Goal: Information Seeking & Learning: Learn about a topic

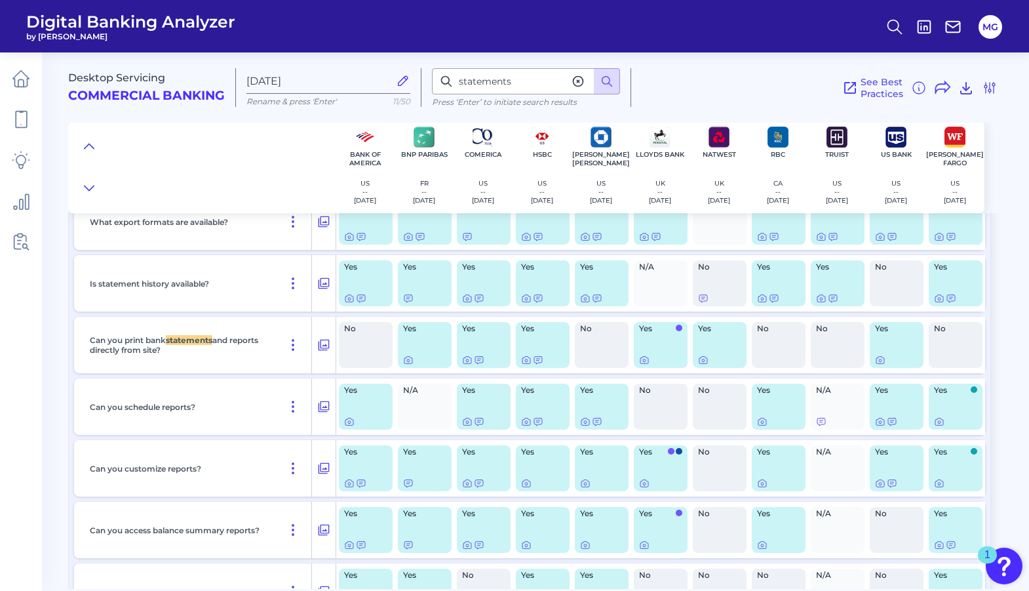
scroll to position [590, 0]
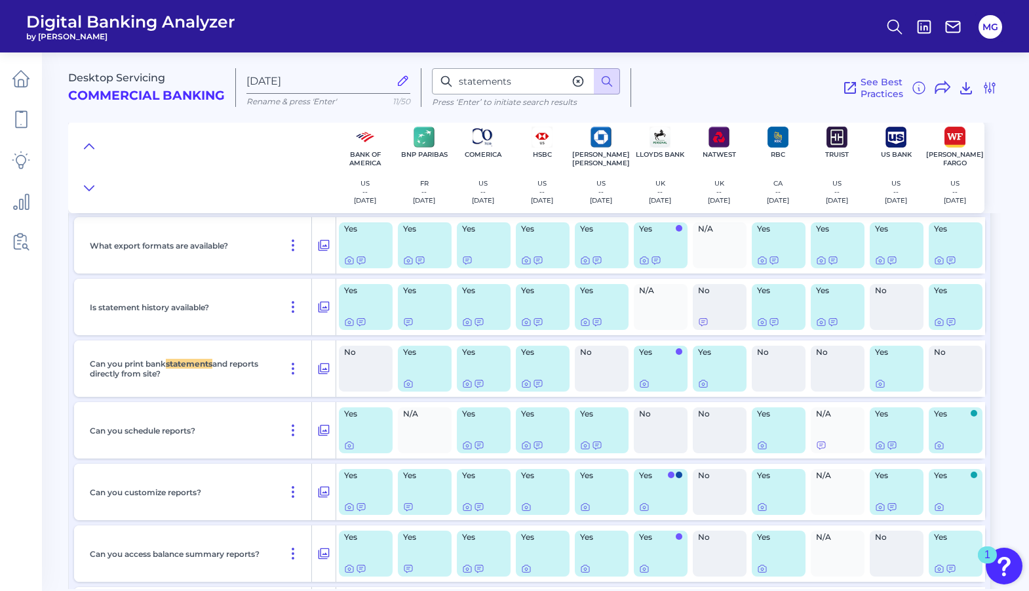
click at [368, 304] on div "Yes" at bounding box center [366, 307] width 54 height 46
click at [362, 320] on icon at bounding box center [361, 322] width 10 height 10
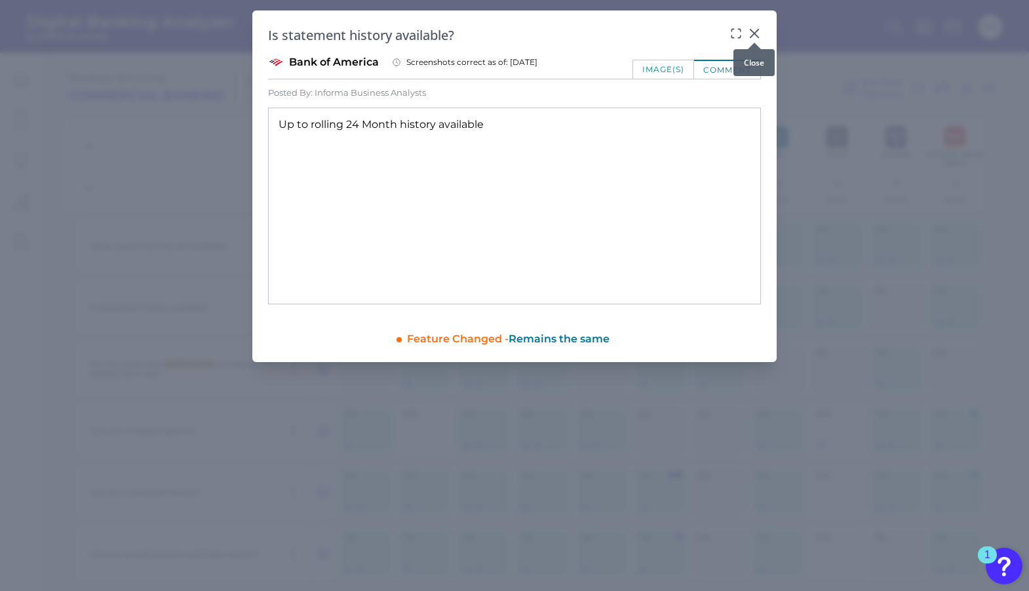
click at [753, 29] on icon at bounding box center [754, 33] width 13 height 13
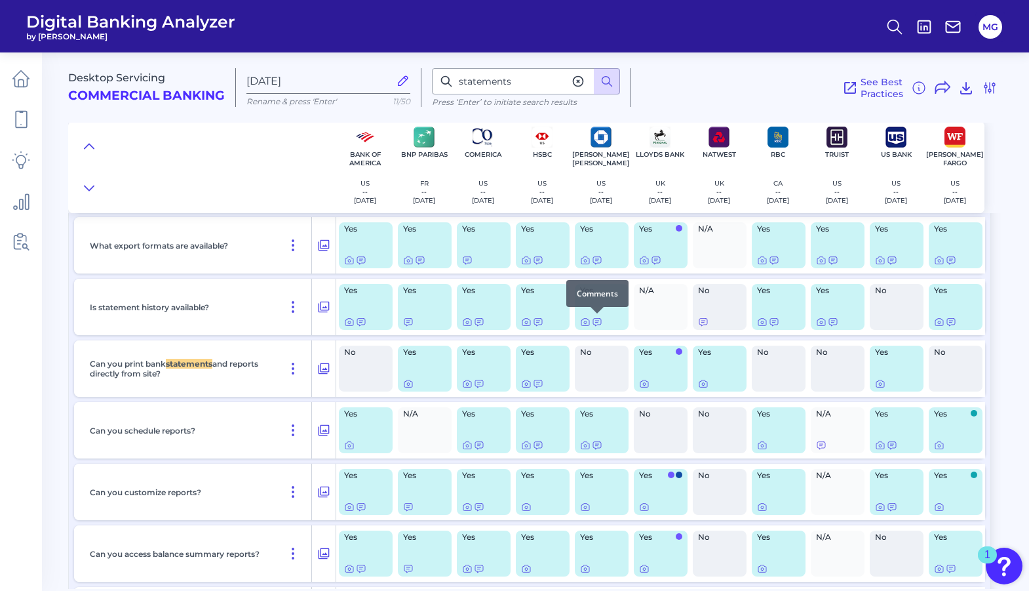
click at [597, 319] on div at bounding box center [597, 313] width 13 height 13
click at [596, 321] on icon at bounding box center [597, 322] width 10 height 10
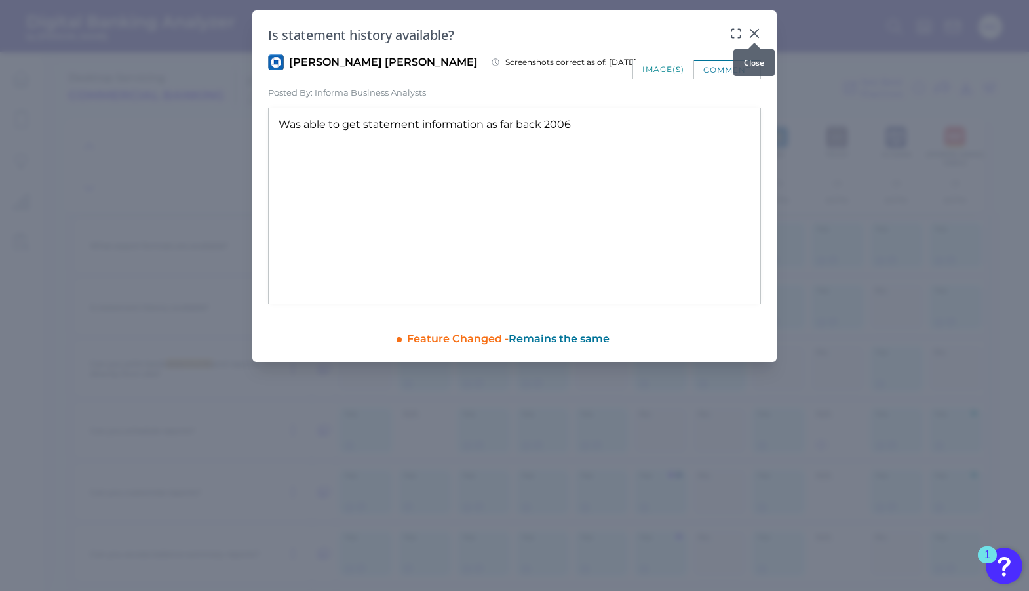
click at [756, 38] on div at bounding box center [754, 42] width 13 height 13
click at [756, 34] on icon at bounding box center [754, 33] width 13 height 13
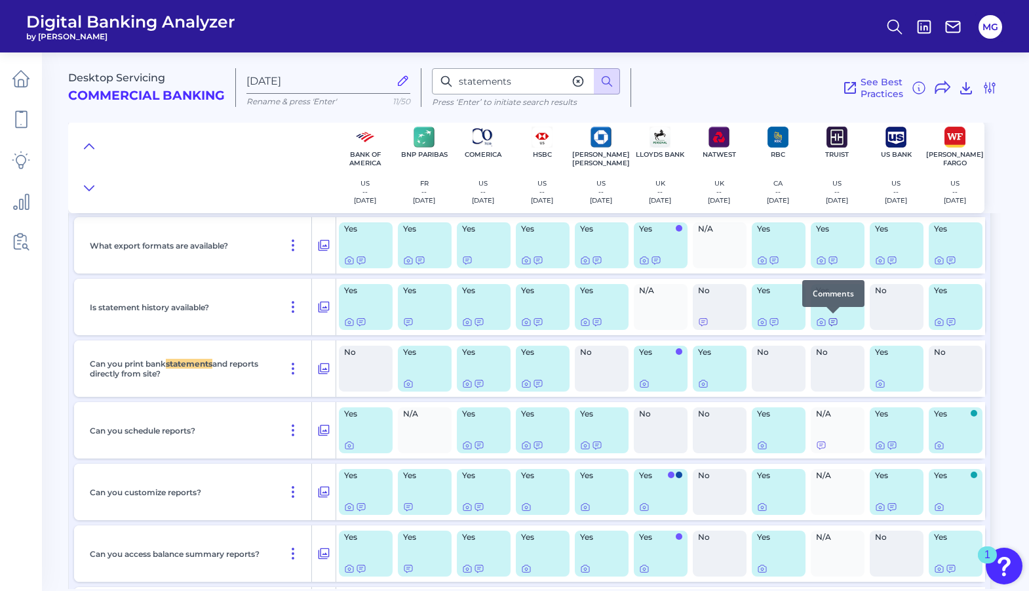
click at [834, 324] on icon at bounding box center [833, 322] width 10 height 10
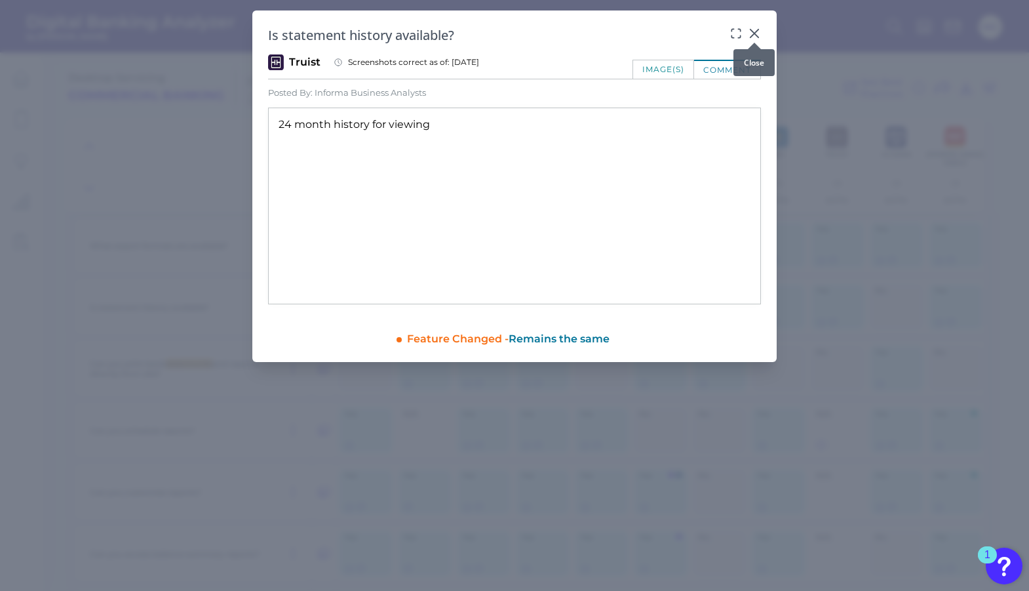
click at [758, 33] on icon at bounding box center [754, 33] width 13 height 13
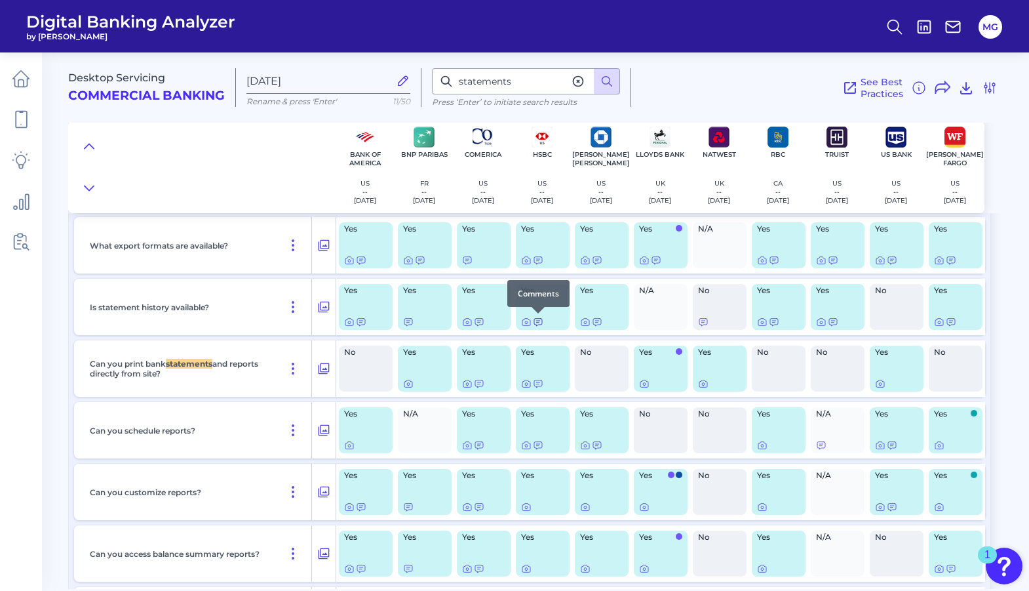
click at [536, 323] on icon at bounding box center [538, 322] width 10 height 10
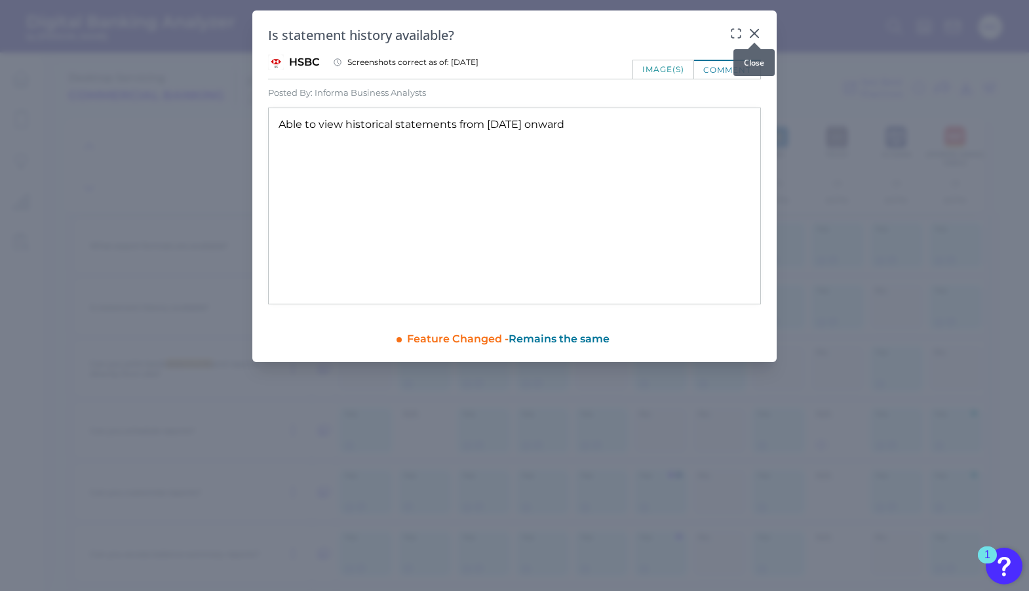
click at [753, 33] on icon at bounding box center [754, 33] width 13 height 13
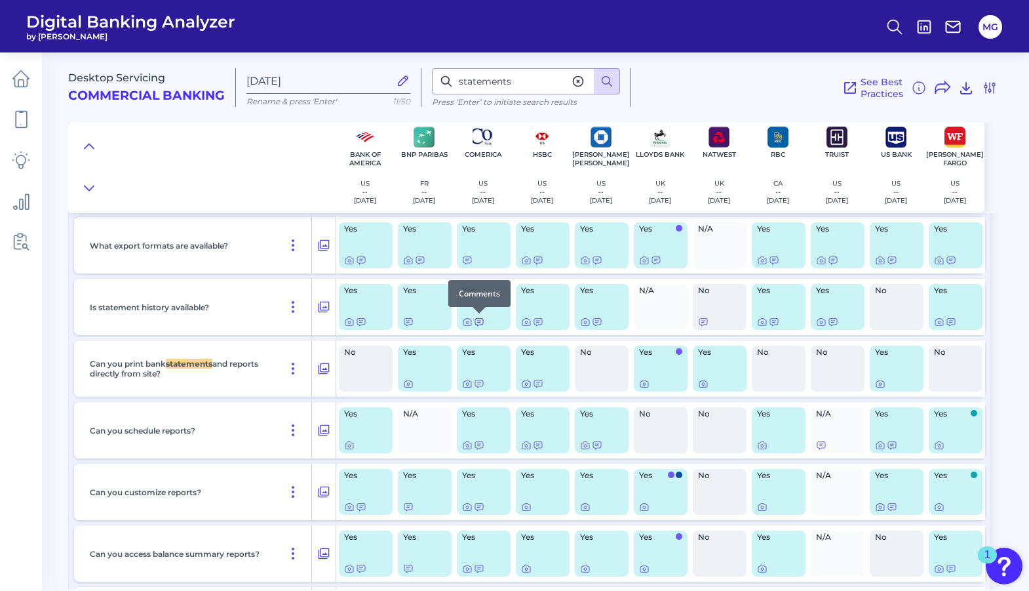
click at [478, 322] on icon at bounding box center [479, 322] width 10 height 10
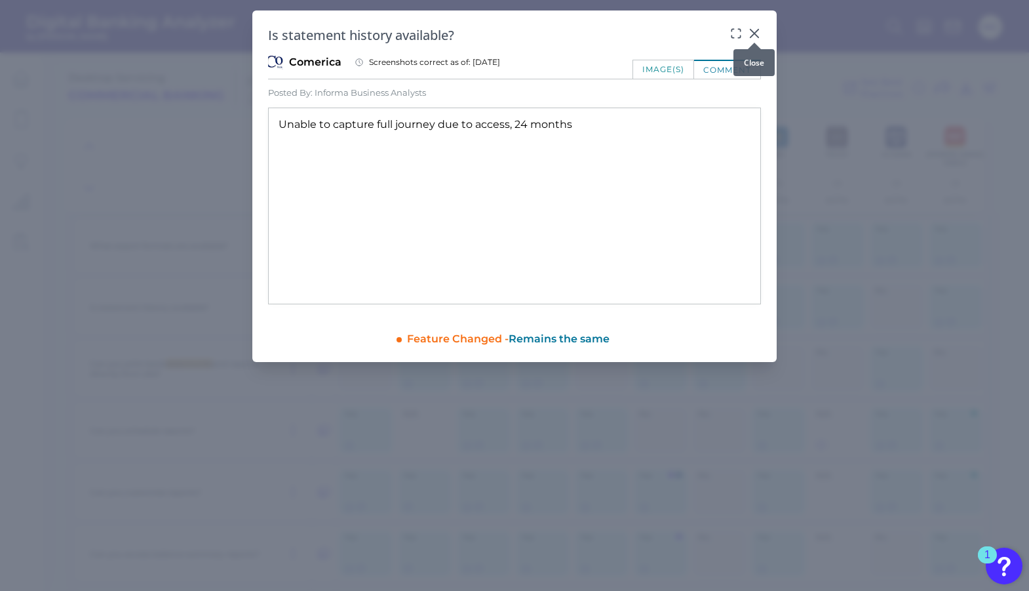
click at [756, 31] on icon at bounding box center [754, 33] width 13 height 13
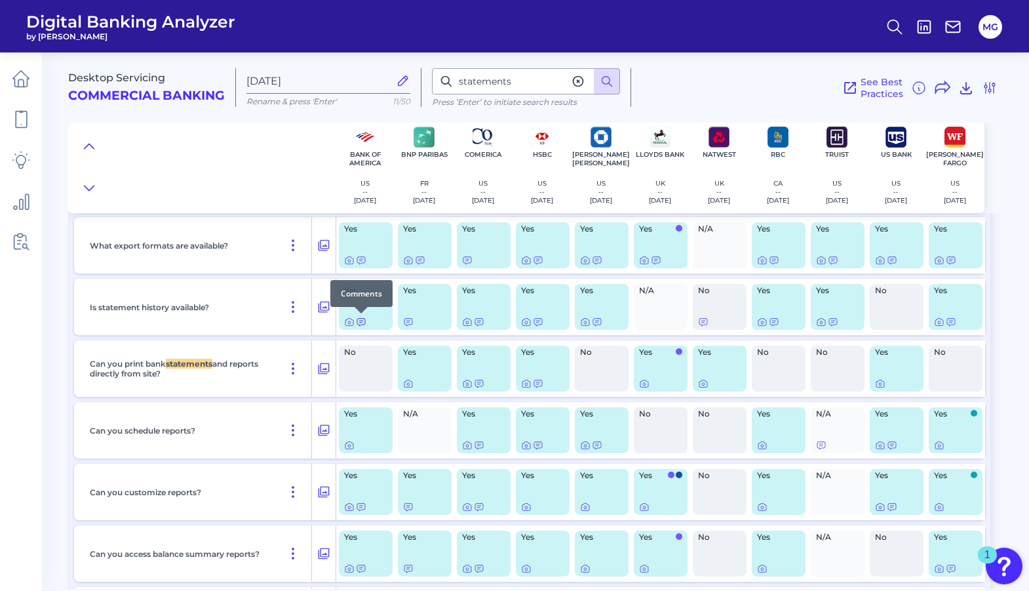
click at [362, 320] on icon at bounding box center [361, 322] width 10 height 10
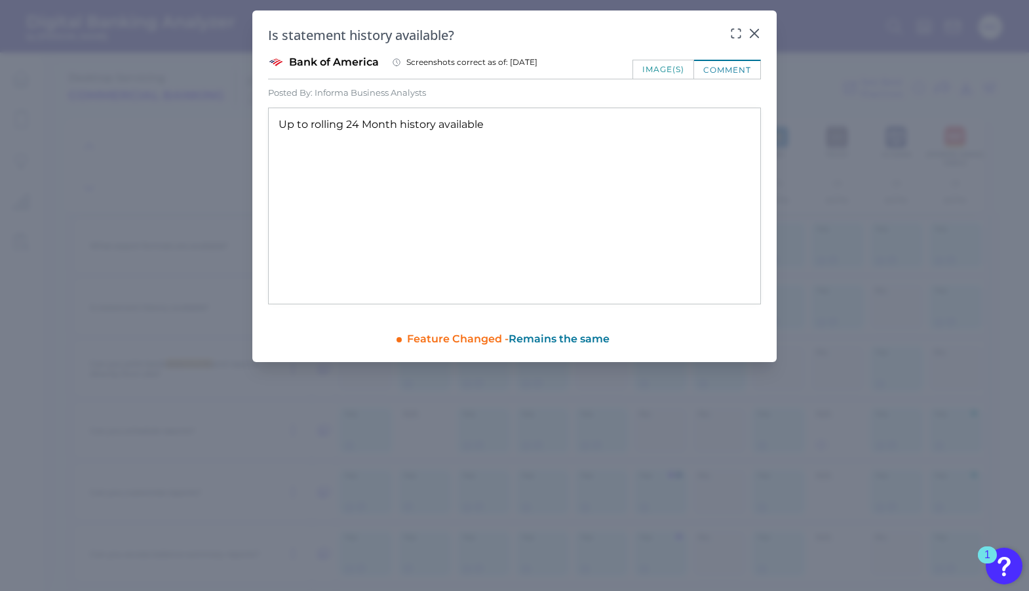
click at [661, 64] on div "image(s)" at bounding box center [664, 69] width 62 height 19
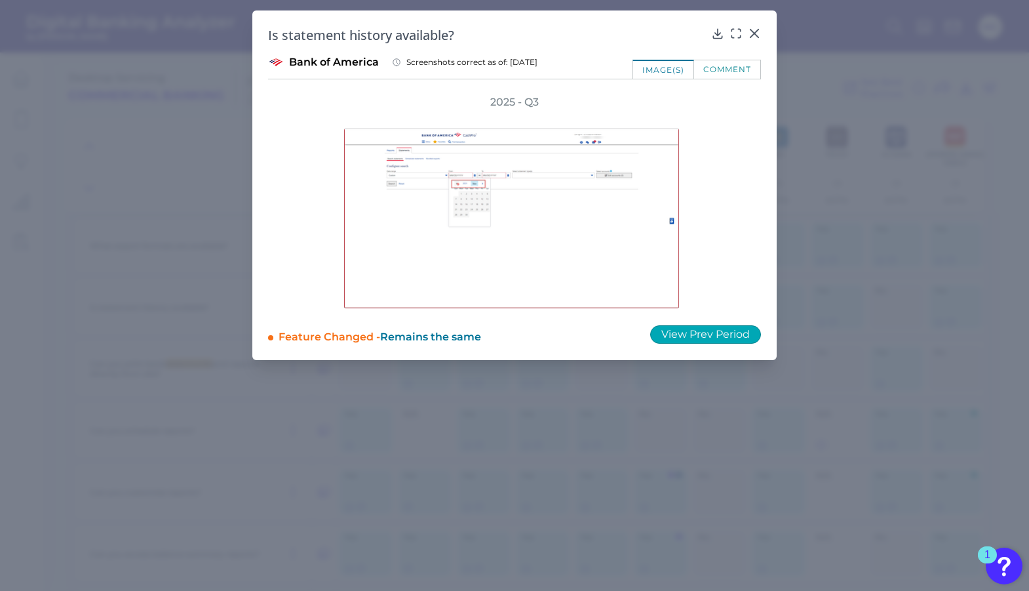
click at [713, 331] on button "View Prev Period" at bounding box center [705, 334] width 111 height 18
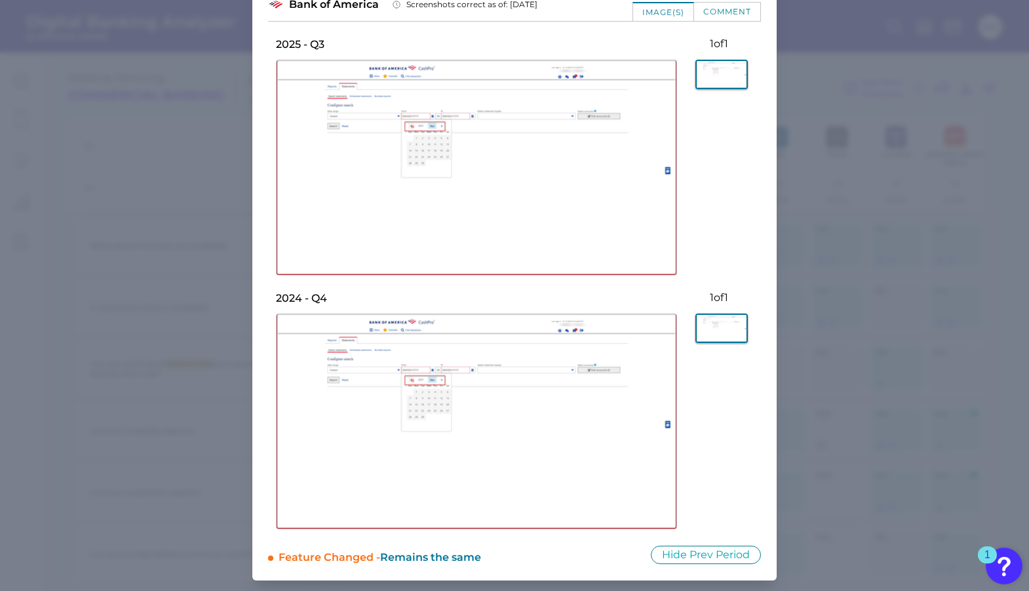
scroll to position [0, 0]
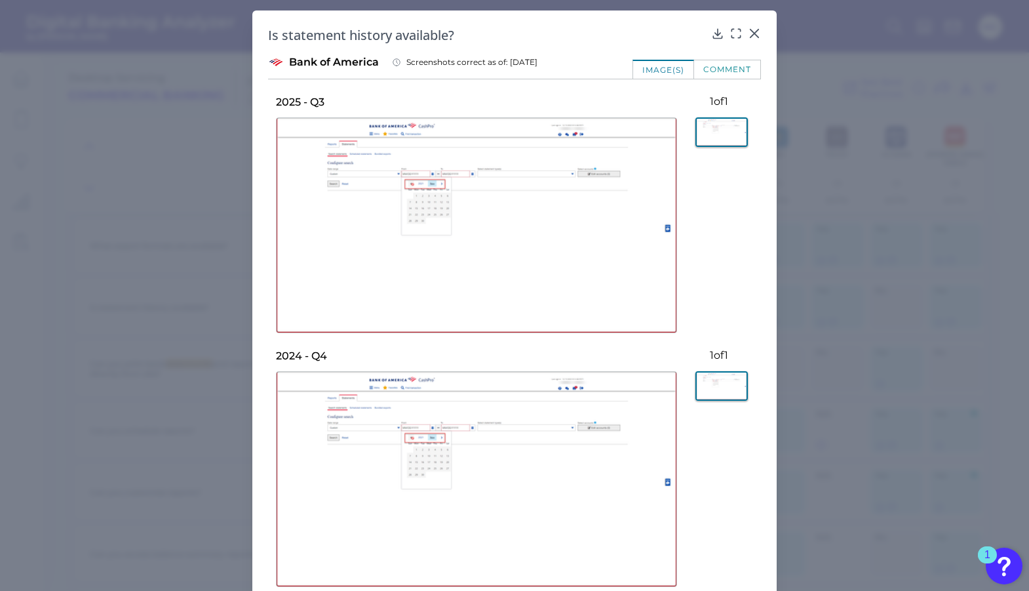
click at [751, 33] on icon at bounding box center [754, 33] width 13 height 13
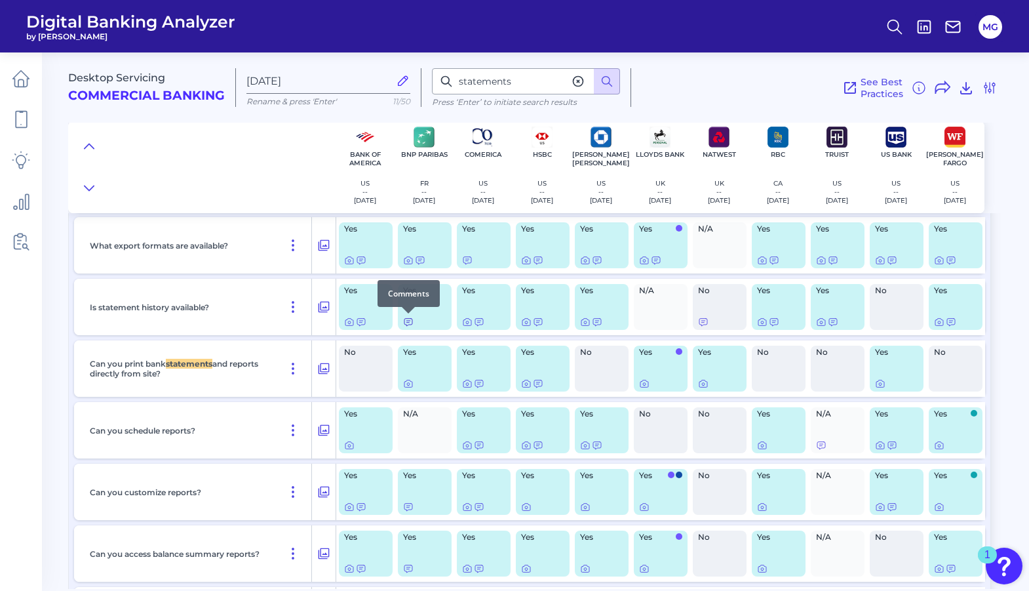
click at [409, 321] on icon at bounding box center [408, 322] width 10 height 10
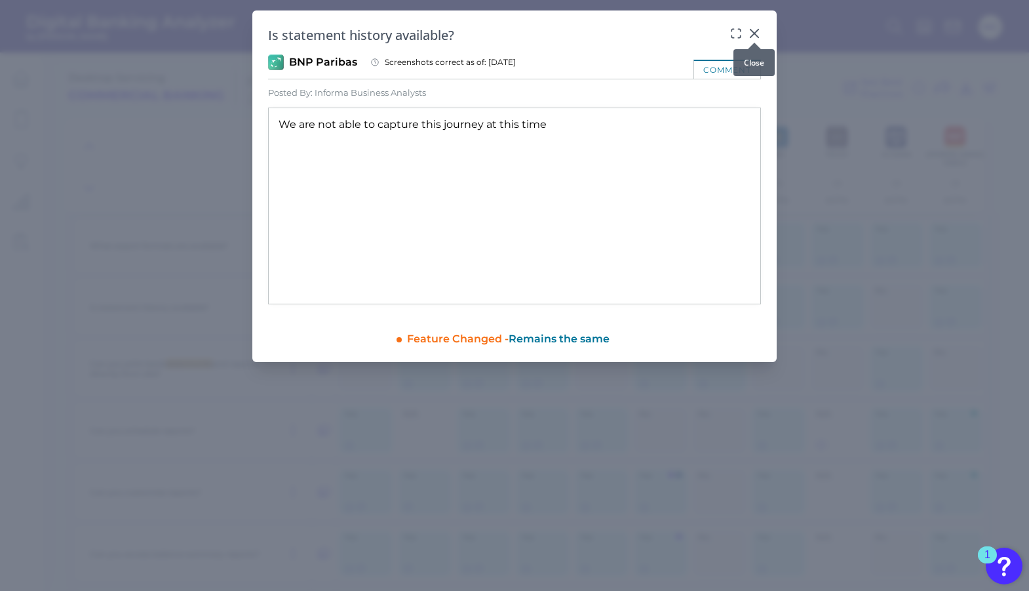
drag, startPoint x: 756, startPoint y: 29, endPoint x: 747, endPoint y: 61, distance: 33.2
click at [756, 28] on icon at bounding box center [754, 33] width 13 height 13
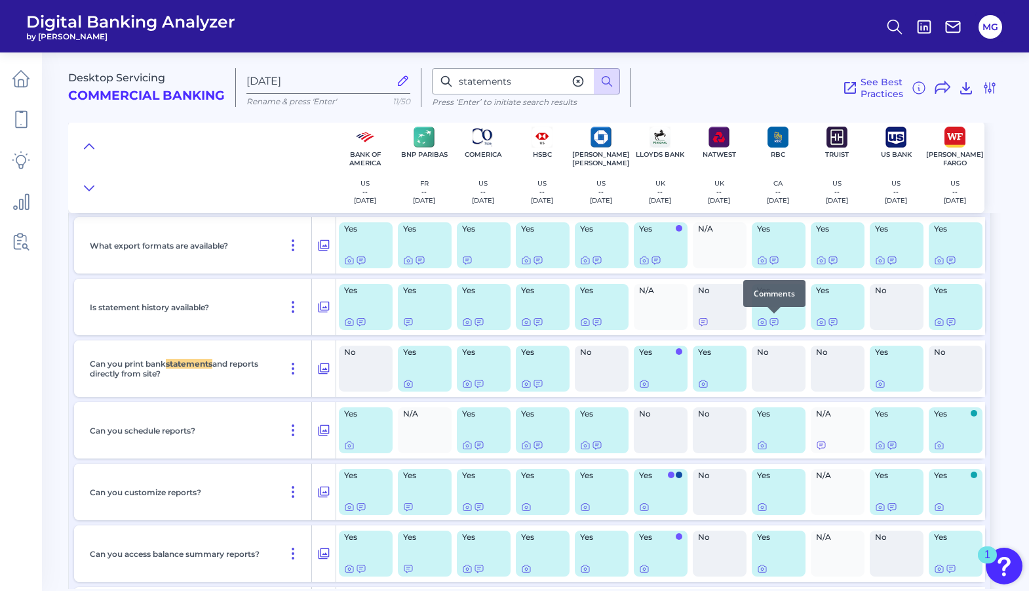
click at [774, 319] on div at bounding box center [774, 313] width 13 height 13
click at [772, 319] on div at bounding box center [774, 313] width 13 height 13
click at [772, 321] on icon at bounding box center [774, 322] width 10 height 10
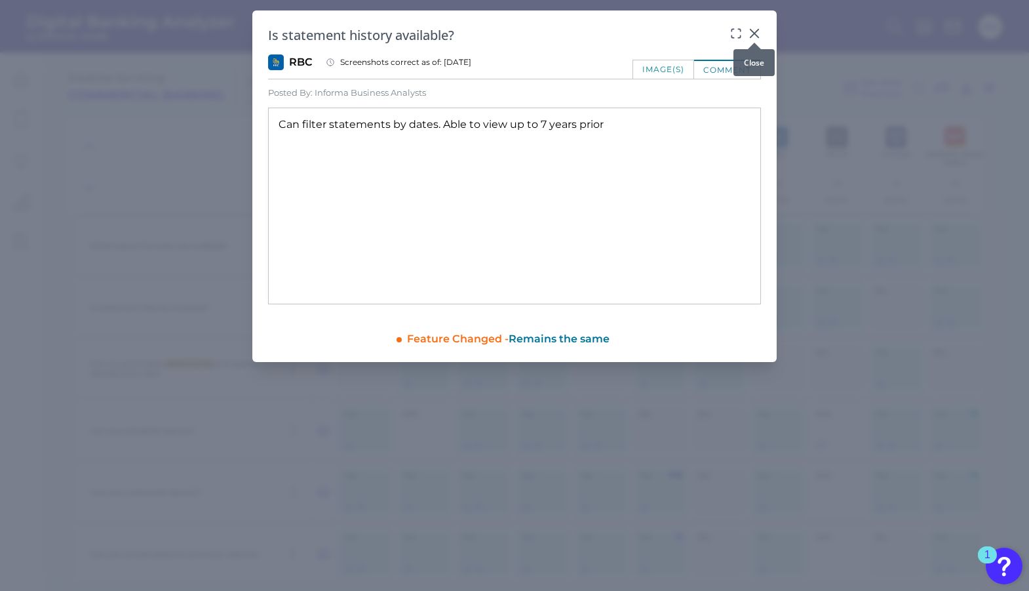
click at [755, 37] on div at bounding box center [754, 42] width 13 height 13
click at [756, 39] on div at bounding box center [754, 42] width 13 height 13
click at [754, 34] on icon at bounding box center [754, 33] width 13 height 13
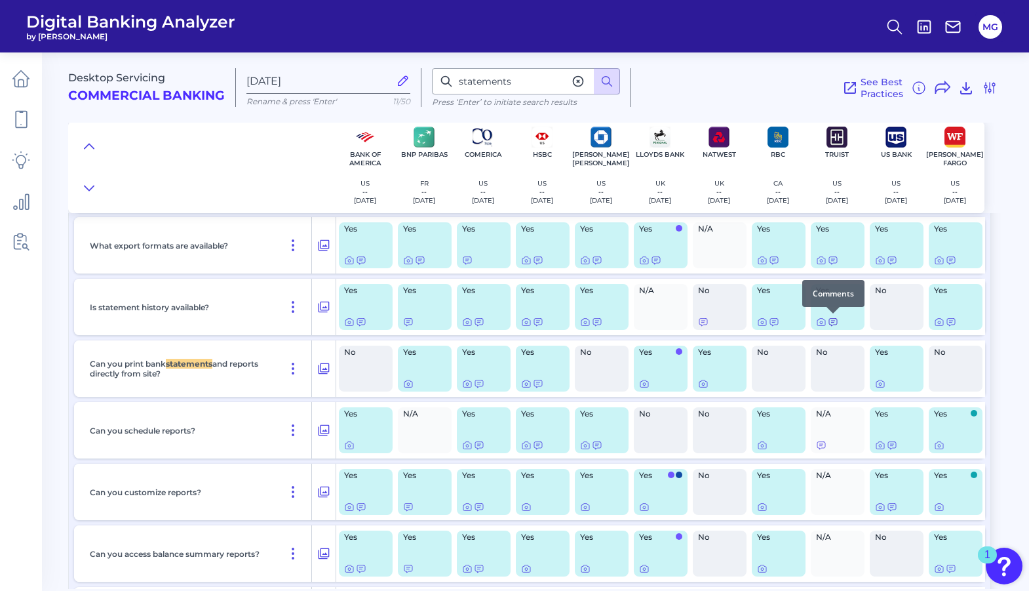
click at [836, 323] on icon at bounding box center [833, 322] width 10 height 10
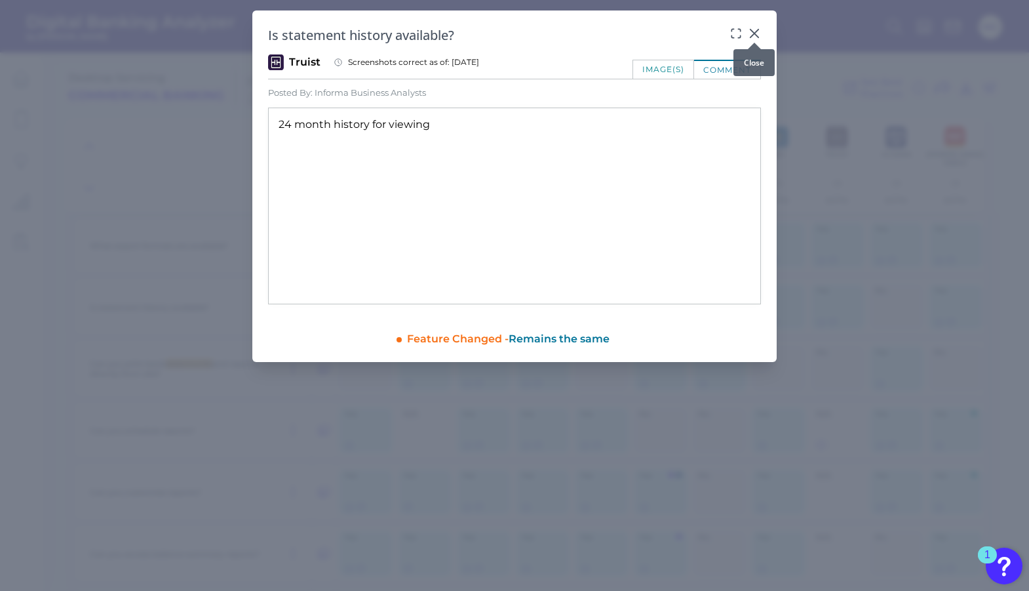
click at [753, 29] on icon at bounding box center [754, 33] width 13 height 13
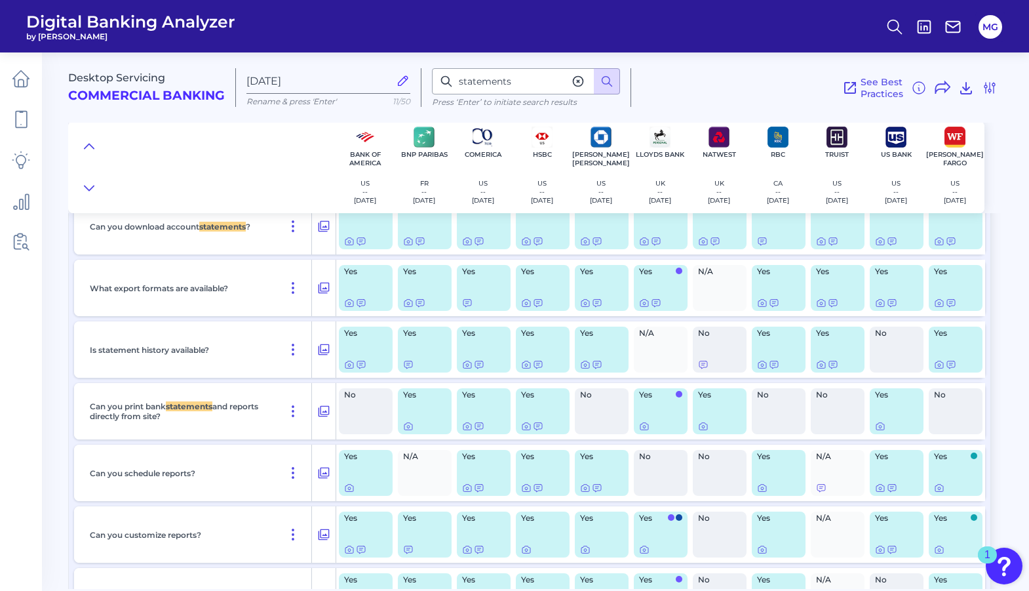
scroll to position [524, 0]
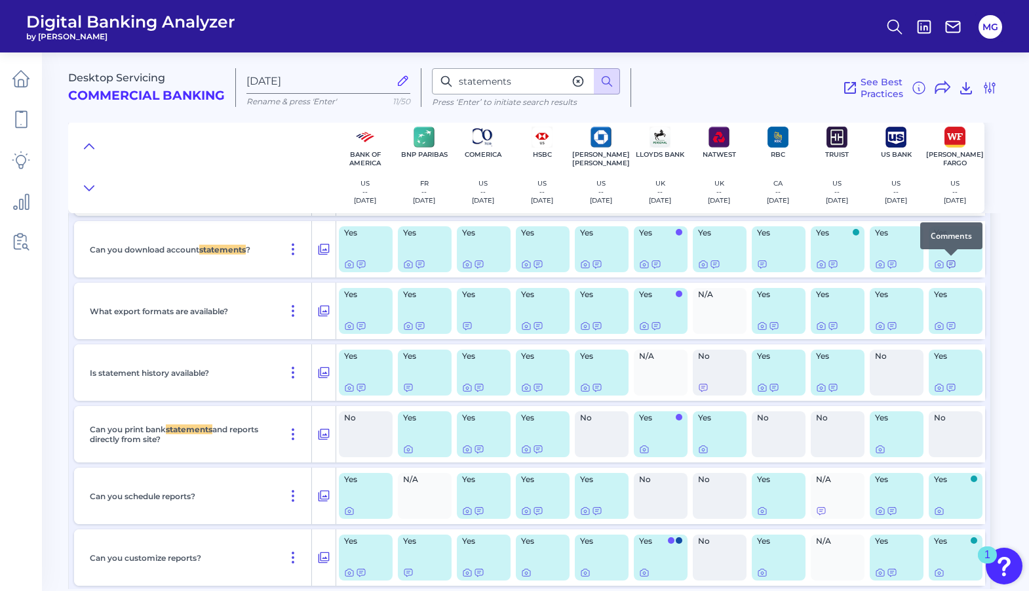
click at [952, 266] on icon at bounding box center [951, 264] width 10 height 10
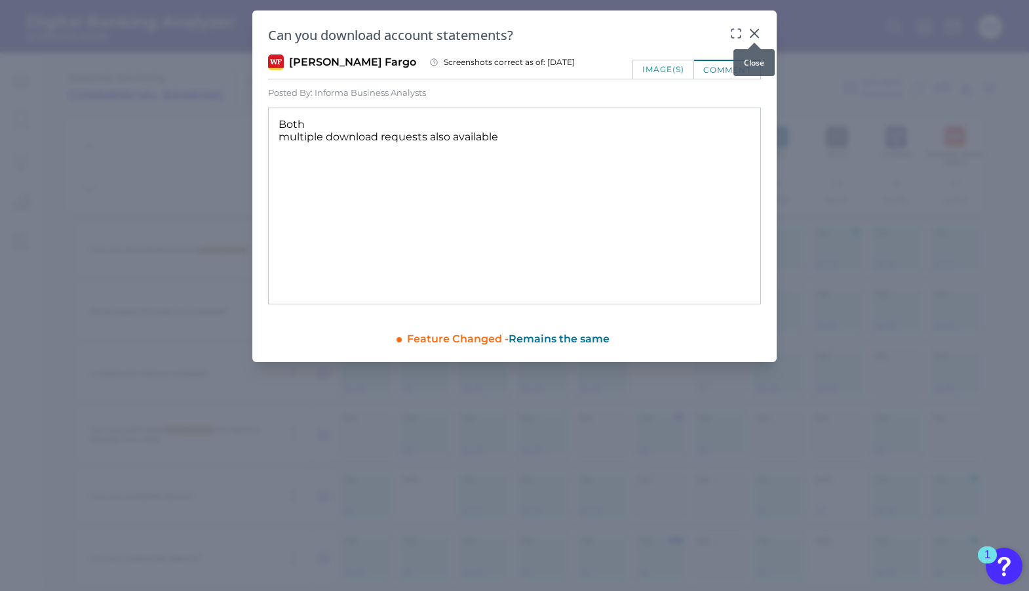
click at [753, 37] on div at bounding box center [754, 42] width 13 height 13
click at [752, 32] on icon at bounding box center [754, 33] width 13 height 13
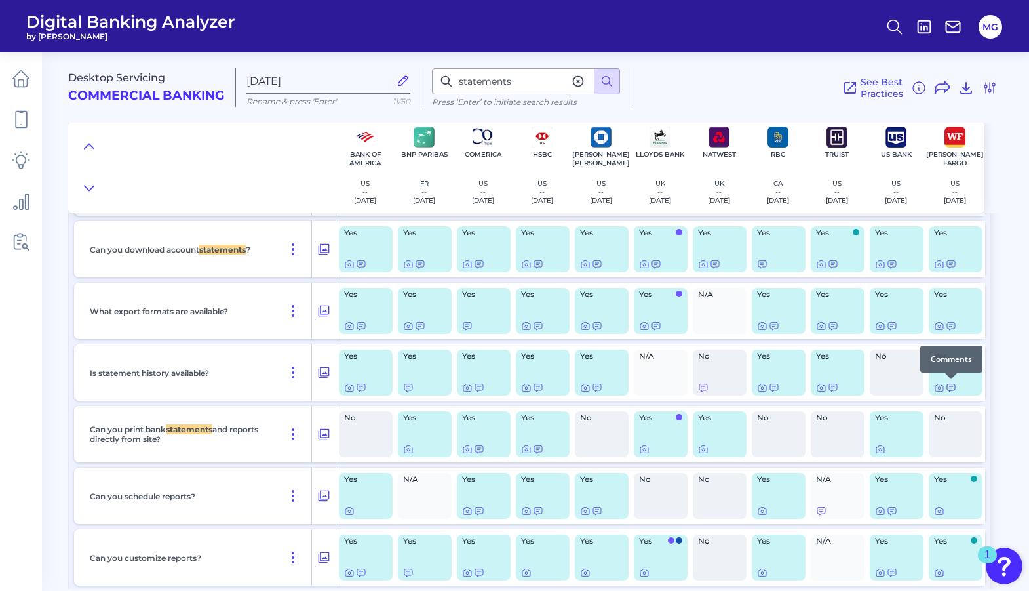
click at [952, 388] on icon at bounding box center [951, 387] width 10 height 10
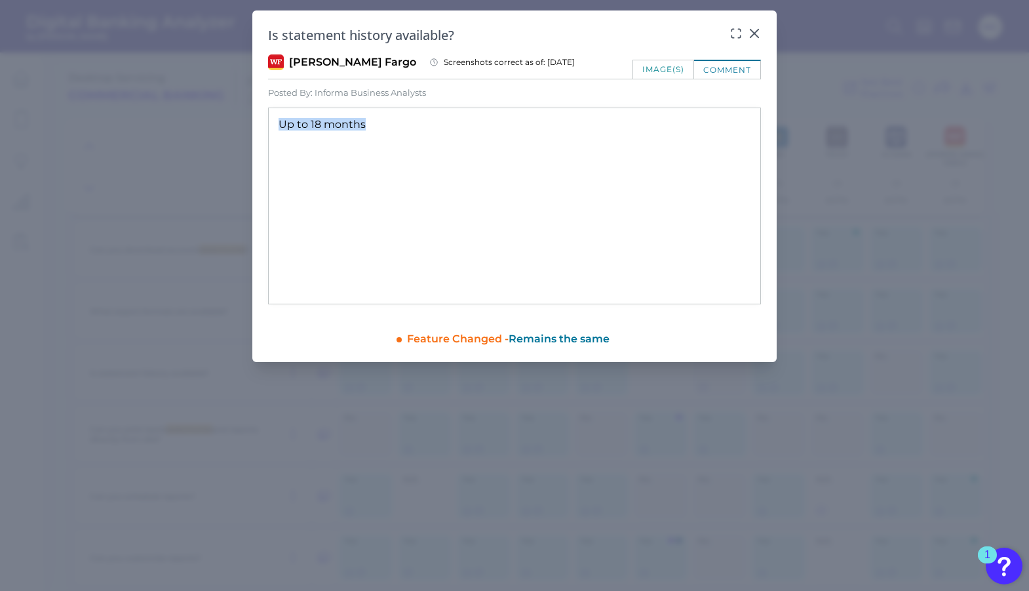
drag, startPoint x: 369, startPoint y: 123, endPoint x: 241, endPoint y: 123, distance: 127.8
click at [241, 123] on div "Is statement history available? [PERSON_NAME] Fargo Screenshots correct as of: …" at bounding box center [514, 295] width 1029 height 591
click at [583, 335] on span "Remains the same" at bounding box center [559, 338] width 101 height 12
click at [582, 340] on span "Remains the same" at bounding box center [559, 338] width 101 height 12
click at [675, 70] on div "image(s)" at bounding box center [664, 69] width 62 height 19
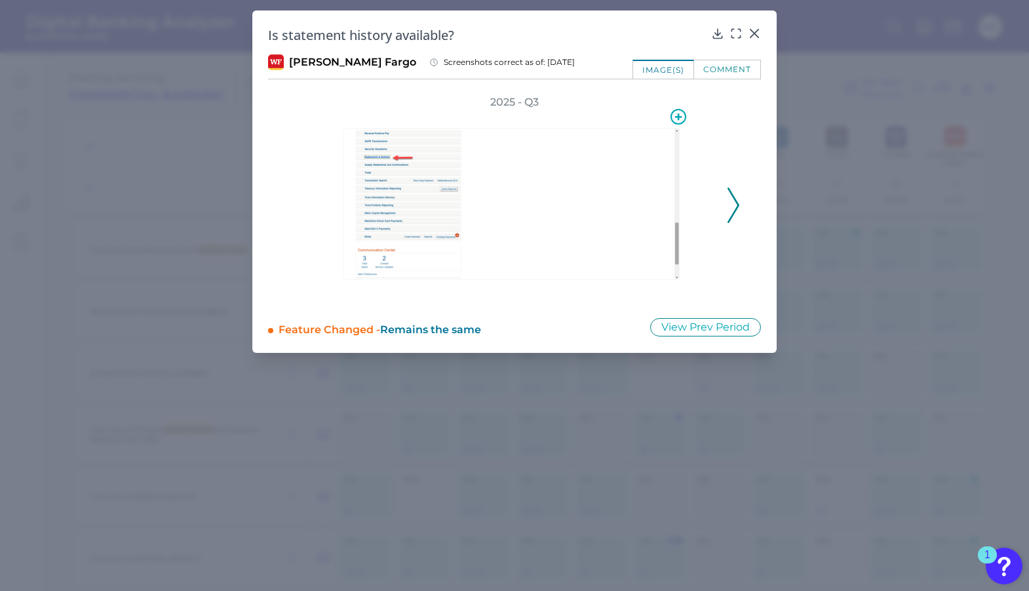
click at [380, 155] on img at bounding box center [511, 204] width 336 height 152
click at [678, 147] on img at bounding box center [511, 204] width 336 height 152
click at [675, 144] on img at bounding box center [511, 204] width 336 height 152
click at [678, 144] on img at bounding box center [511, 204] width 336 height 152
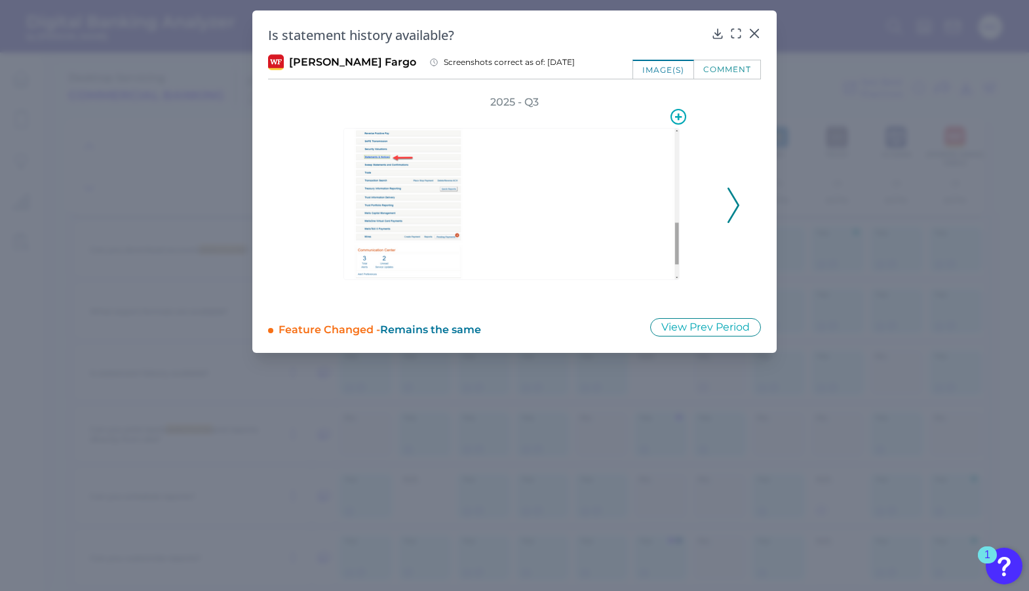
drag, startPoint x: 698, startPoint y: 206, endPoint x: 697, endPoint y: 226, distance: 20.3
click at [697, 226] on div at bounding box center [514, 205] width 406 height 192
click at [696, 230] on div at bounding box center [514, 205] width 406 height 192
click at [399, 268] on img at bounding box center [511, 204] width 336 height 152
click at [696, 330] on button "View Prev Period" at bounding box center [705, 327] width 111 height 18
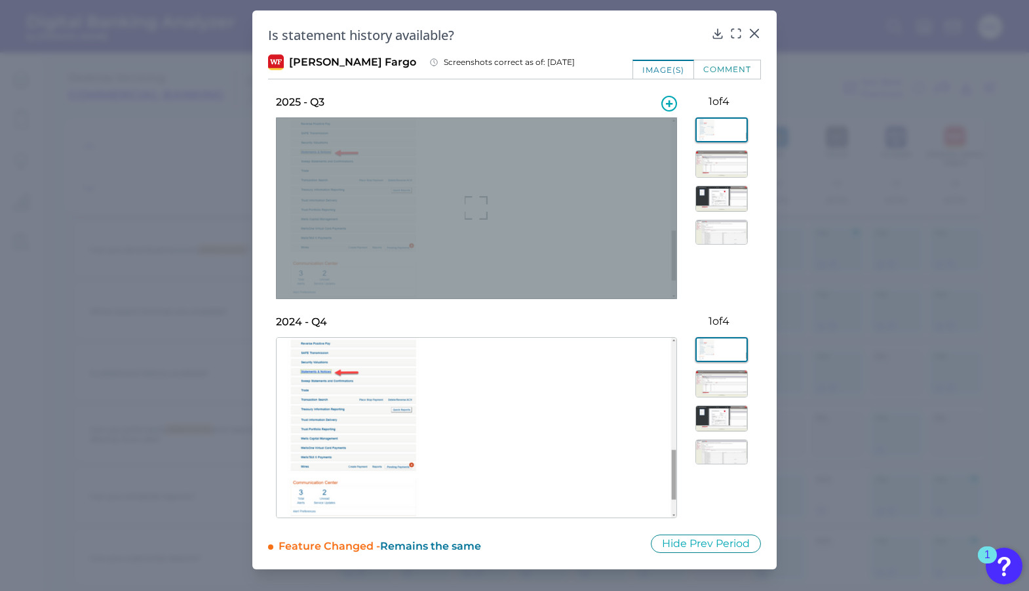
click at [397, 182] on div at bounding box center [476, 208] width 401 height 182
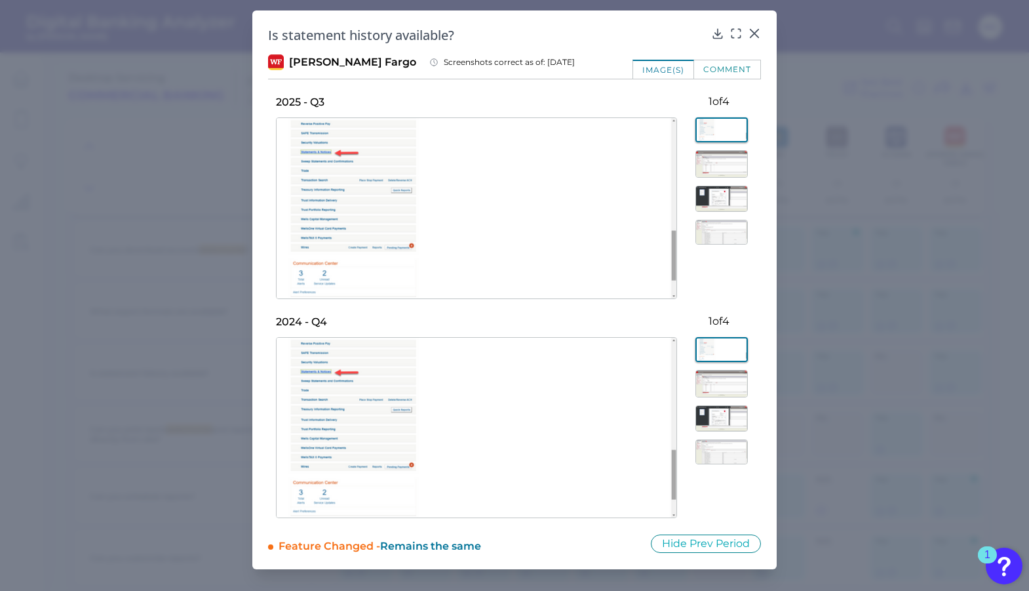
click at [734, 169] on img at bounding box center [722, 164] width 52 height 28
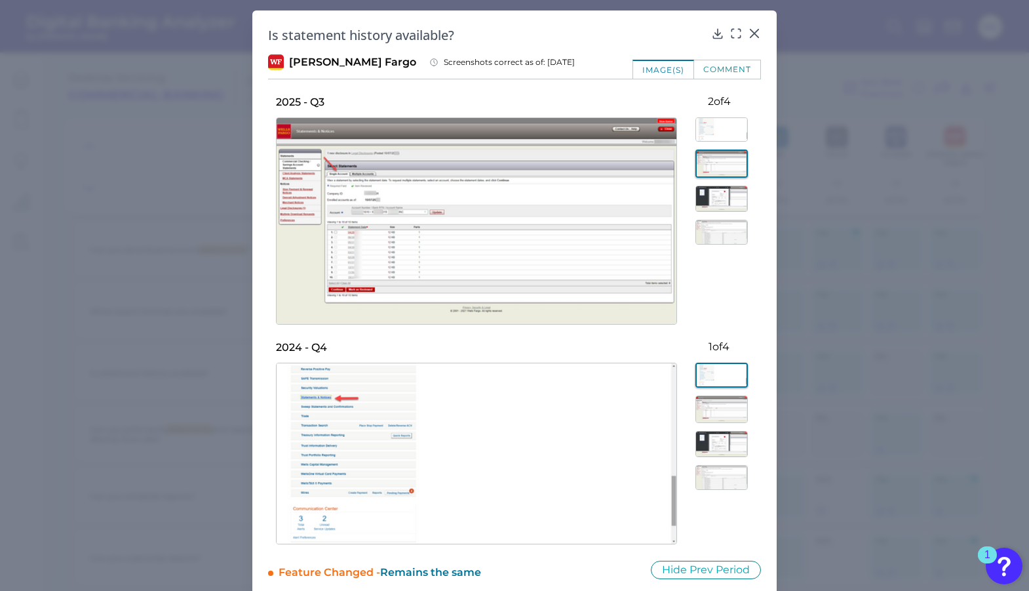
click at [730, 205] on img at bounding box center [722, 199] width 52 height 26
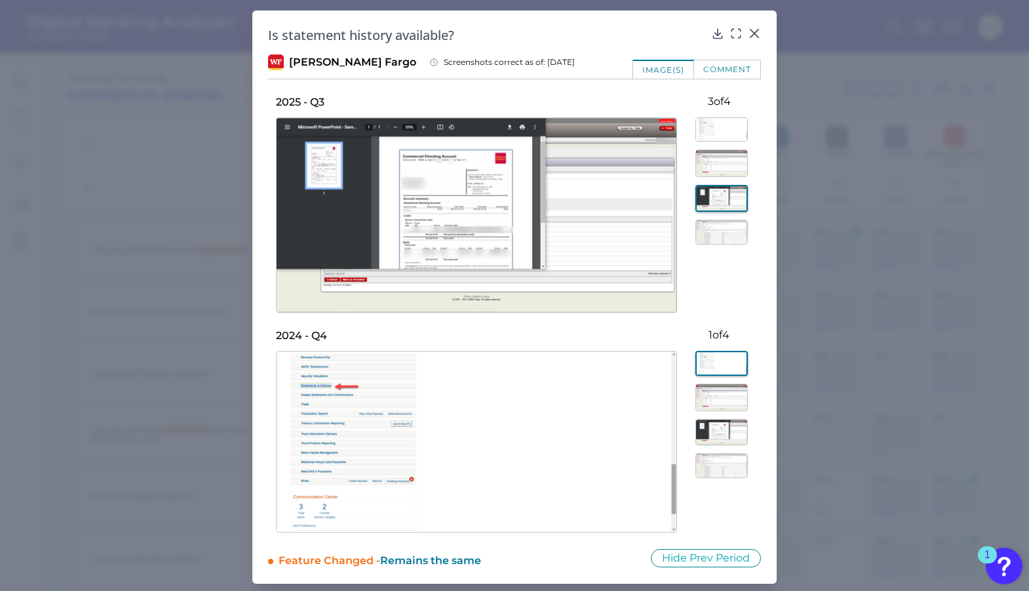
click at [728, 234] on img at bounding box center [722, 232] width 52 height 25
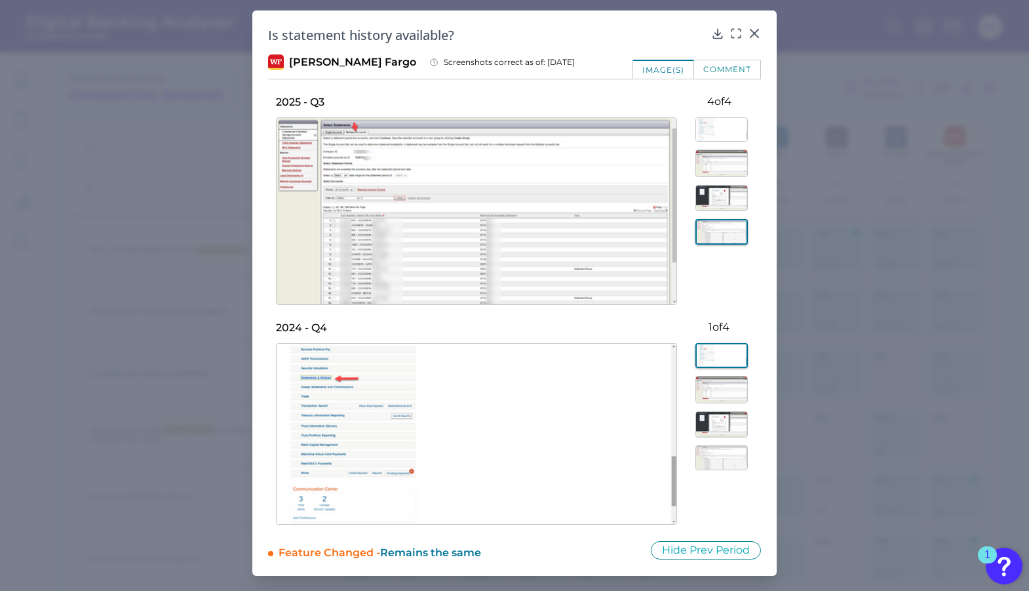
click at [732, 67] on div "comment" at bounding box center [727, 69] width 67 height 19
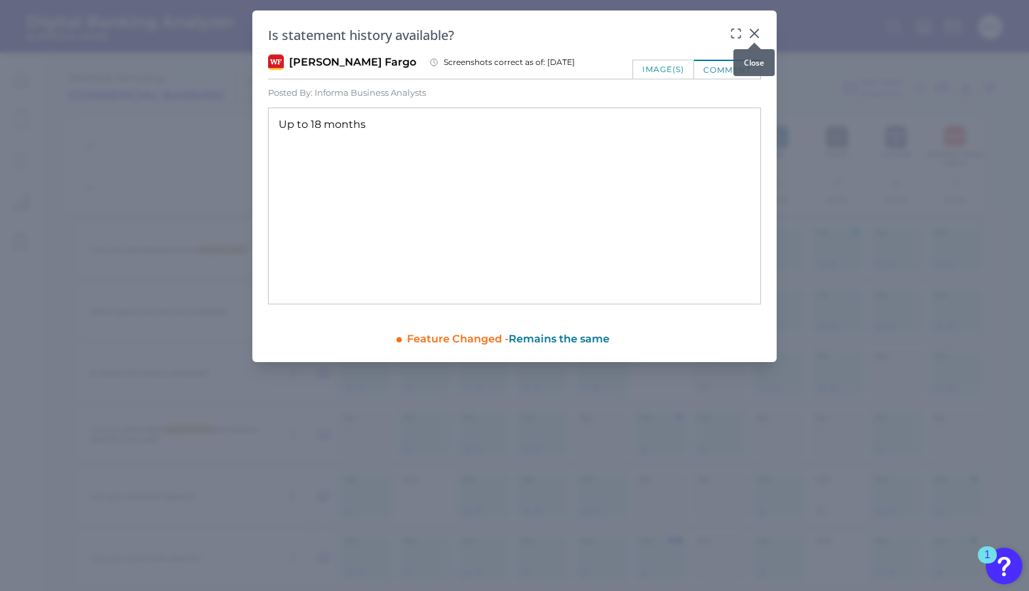
click at [756, 33] on icon at bounding box center [754, 33] width 13 height 13
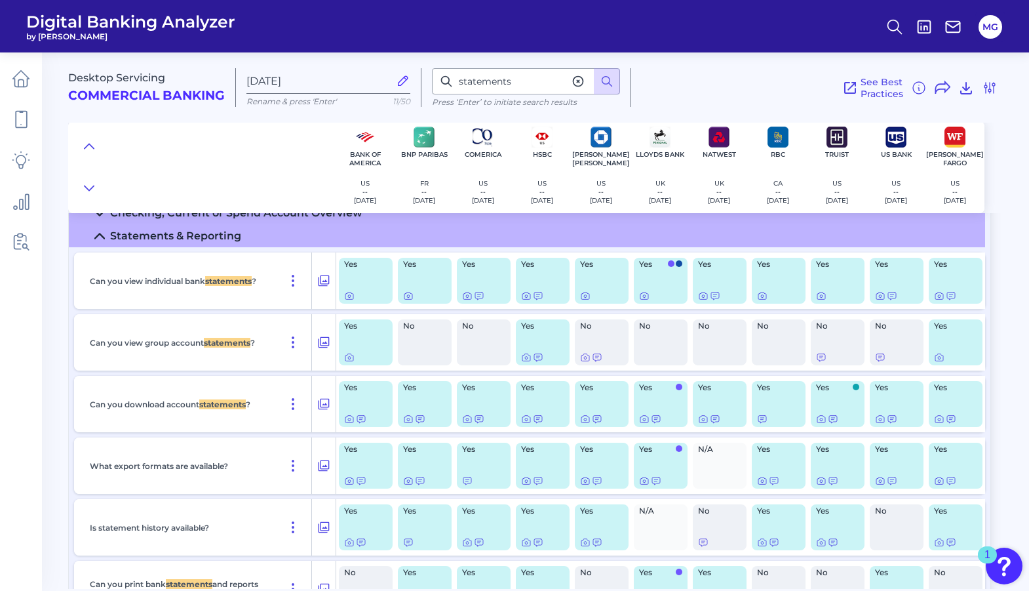
scroll to position [328, 0]
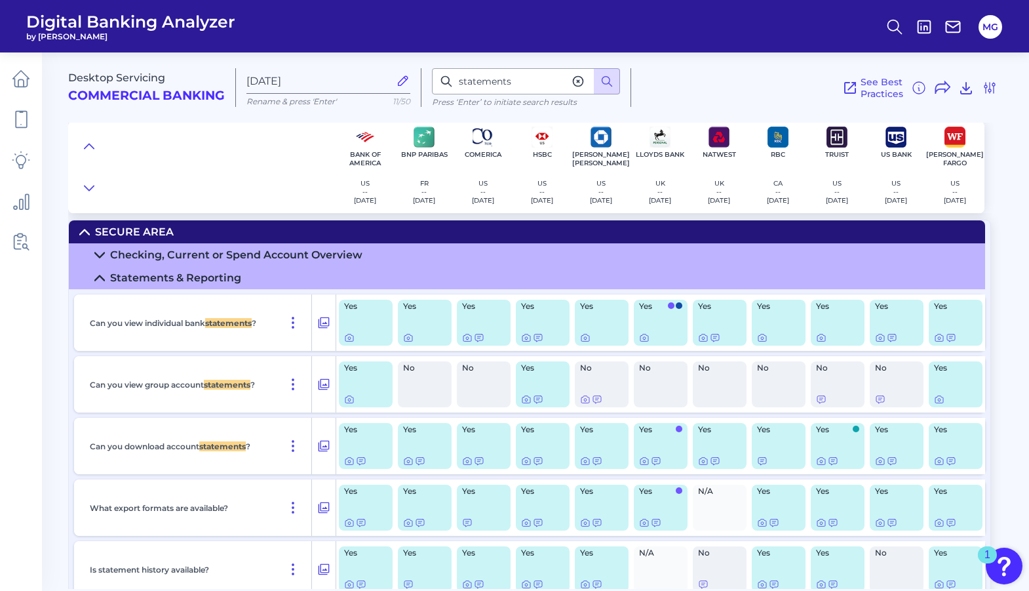
click at [104, 275] on icon at bounding box center [99, 278] width 10 height 10
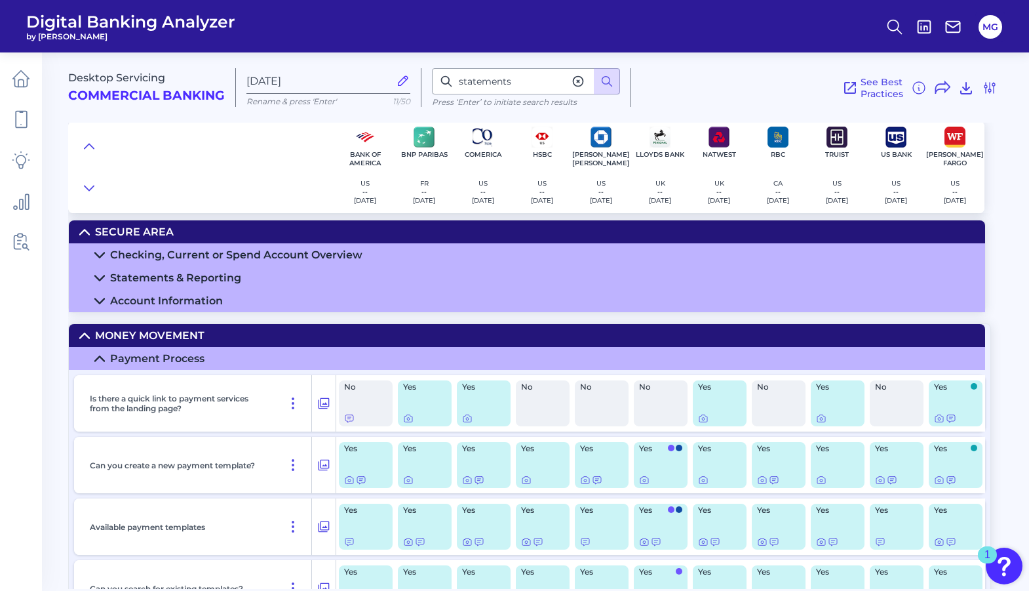
click at [123, 301] on div "Account Information" at bounding box center [166, 300] width 113 height 12
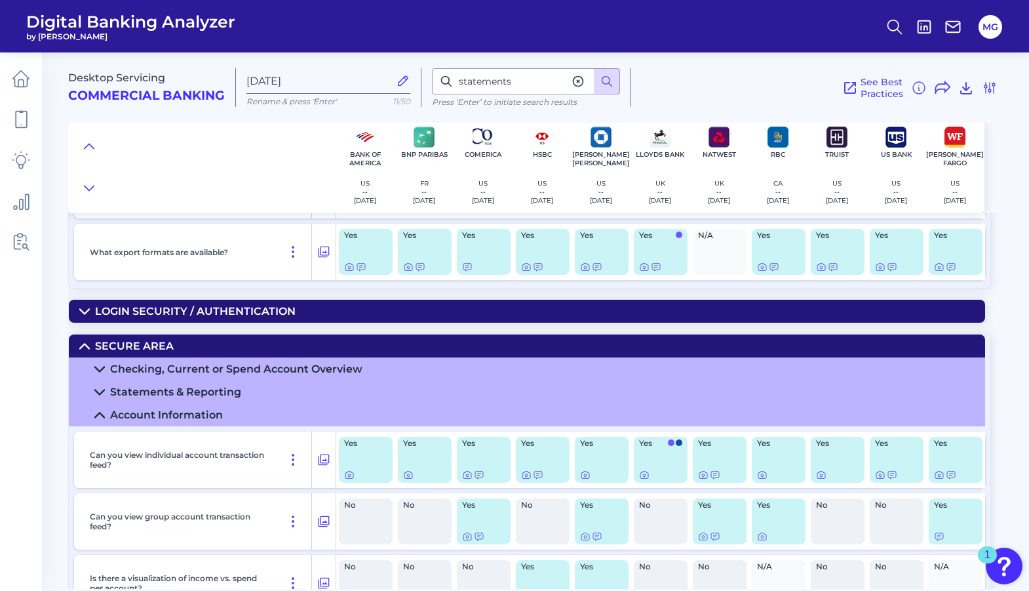
scroll to position [197, 0]
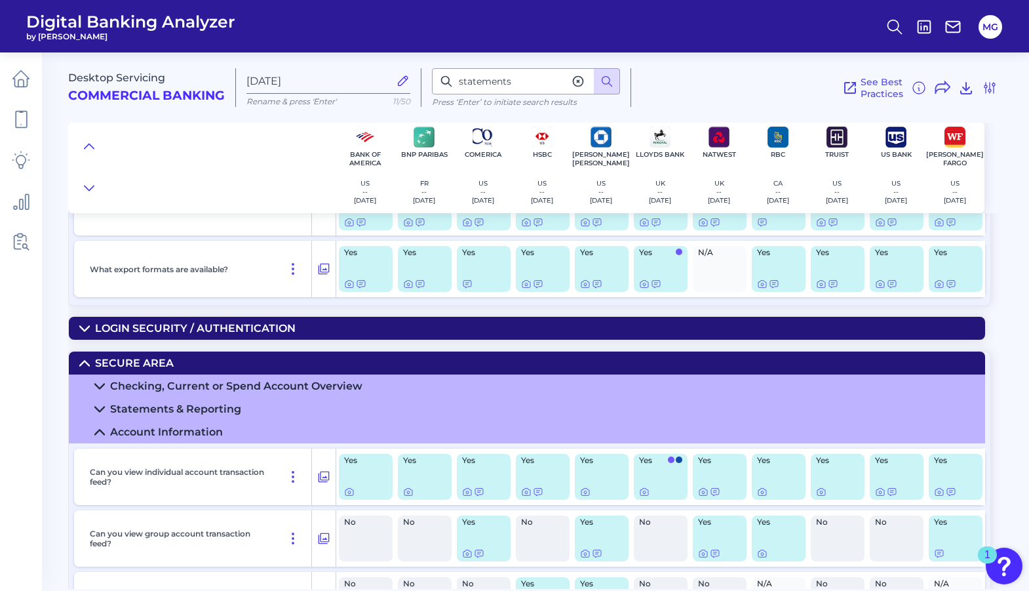
click at [109, 433] on summary "Account Information" at bounding box center [527, 431] width 916 height 23
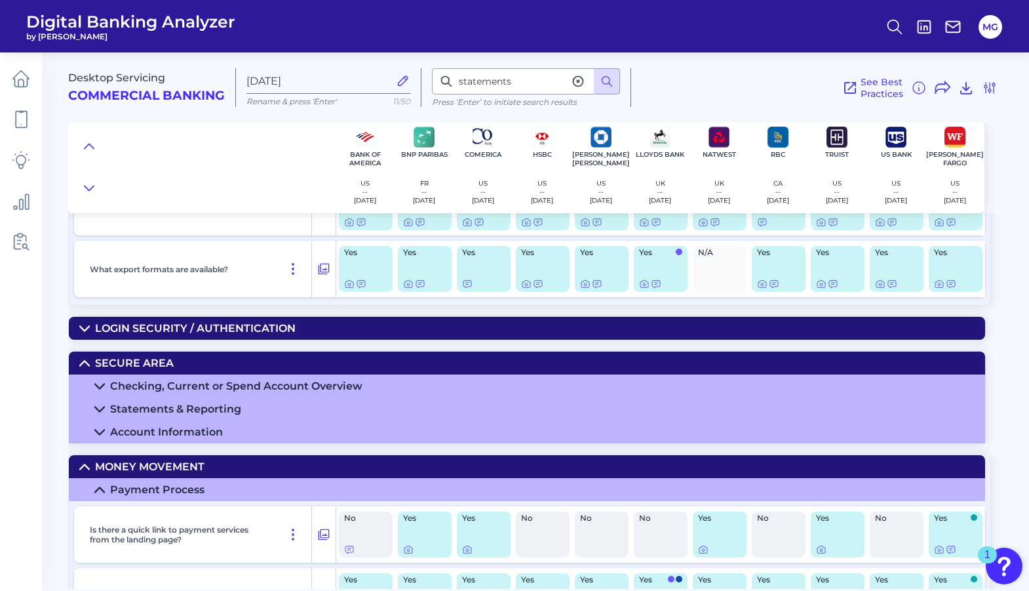
click at [102, 381] on icon at bounding box center [99, 386] width 10 height 10
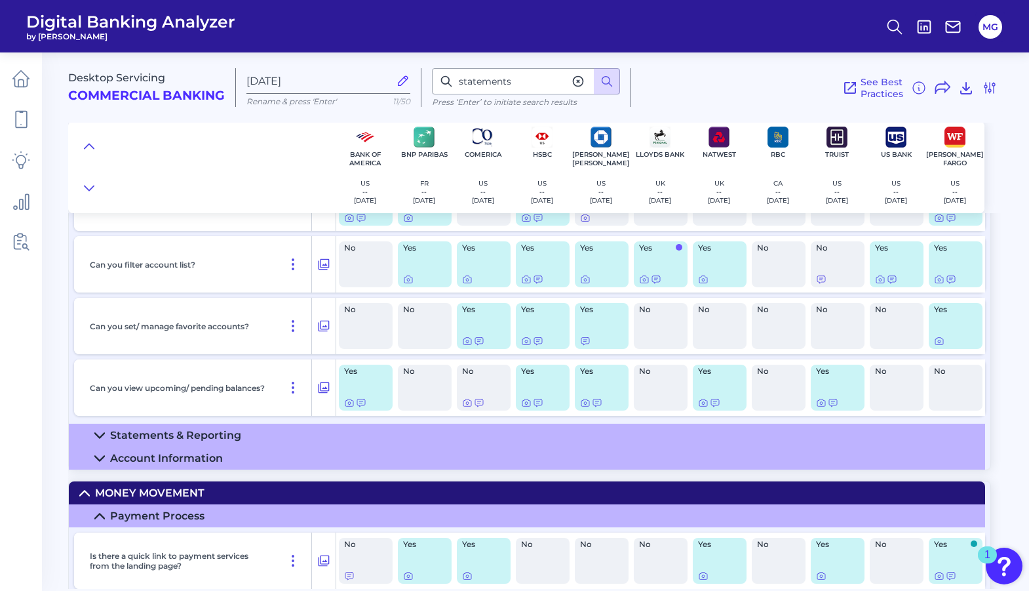
scroll to position [983, 0]
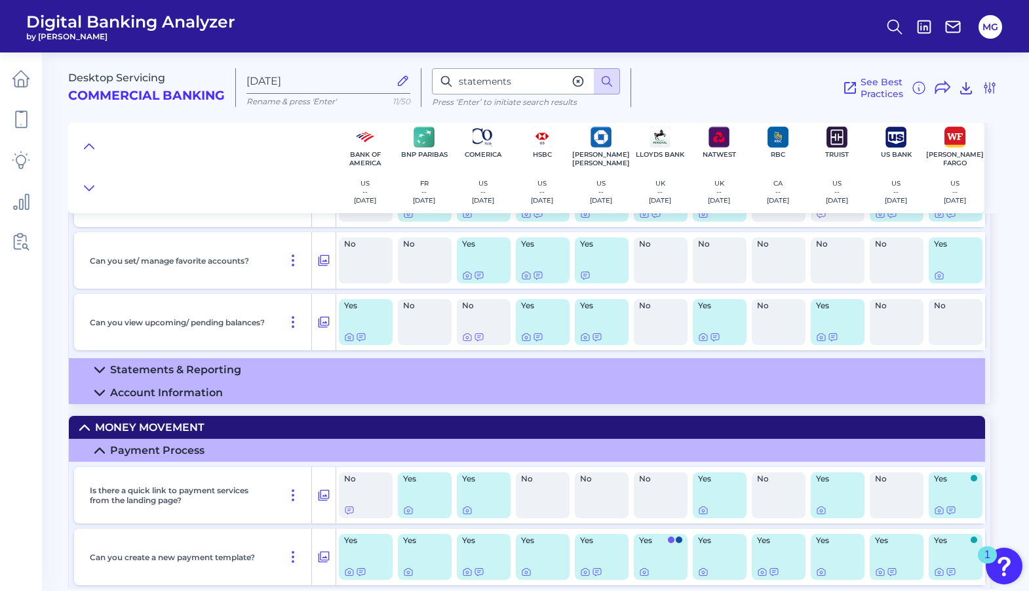
click at [167, 370] on div "Statements & Reporting" at bounding box center [175, 369] width 131 height 12
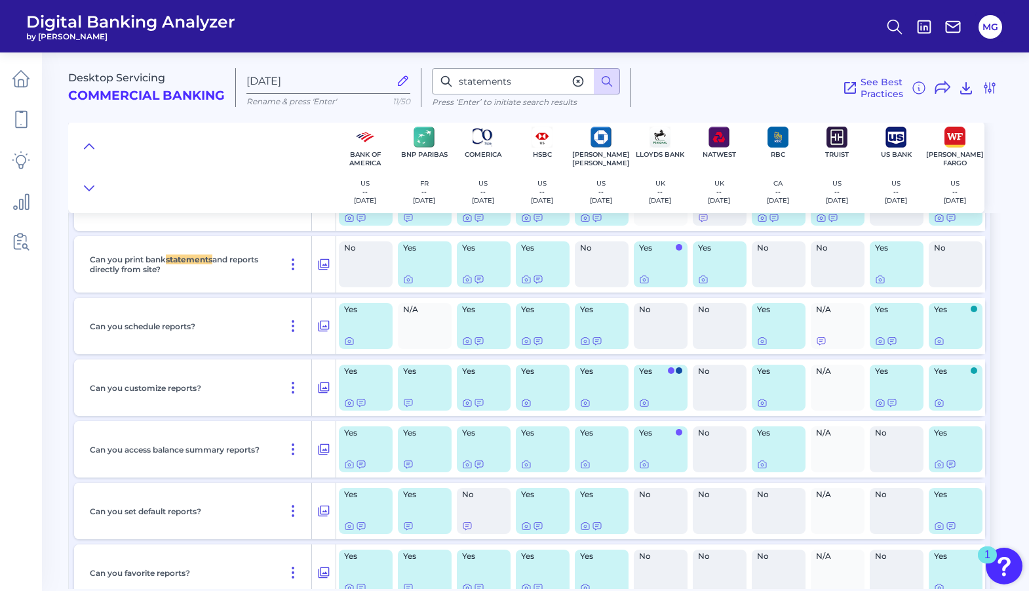
scroll to position [1442, 0]
click at [936, 340] on icon at bounding box center [939, 340] width 10 height 10
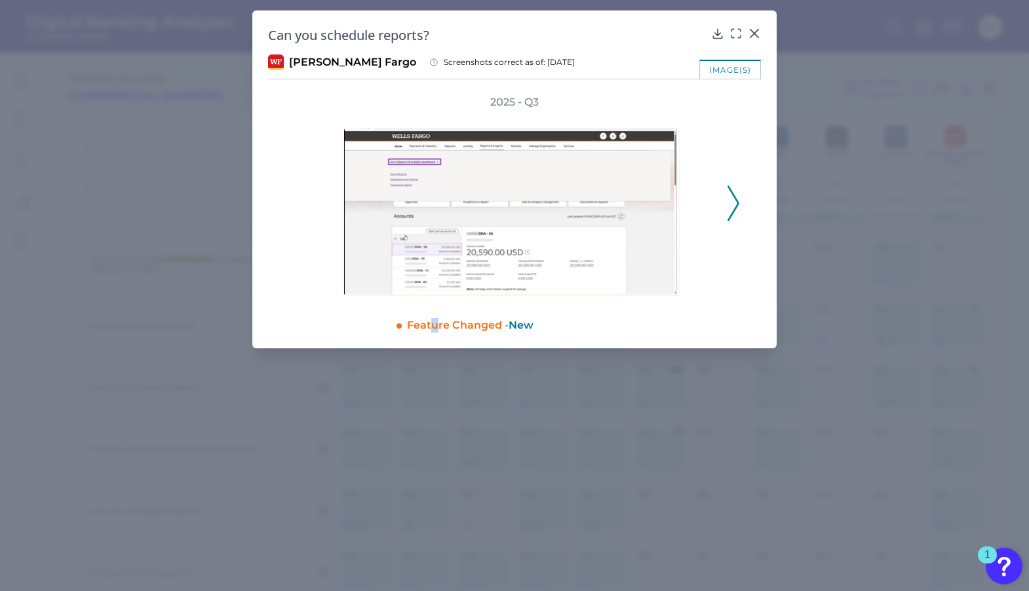
click at [435, 321] on div "Feature Changed - New" at bounding box center [584, 323] width 354 height 20
drag, startPoint x: 435, startPoint y: 321, endPoint x: 456, endPoint y: 326, distance: 21.8
click at [456, 326] on div "Feature Changed - New" at bounding box center [584, 323] width 354 height 20
drag, startPoint x: 456, startPoint y: 326, endPoint x: 412, endPoint y: 161, distance: 170.8
click at [412, 161] on img at bounding box center [511, 212] width 336 height 168
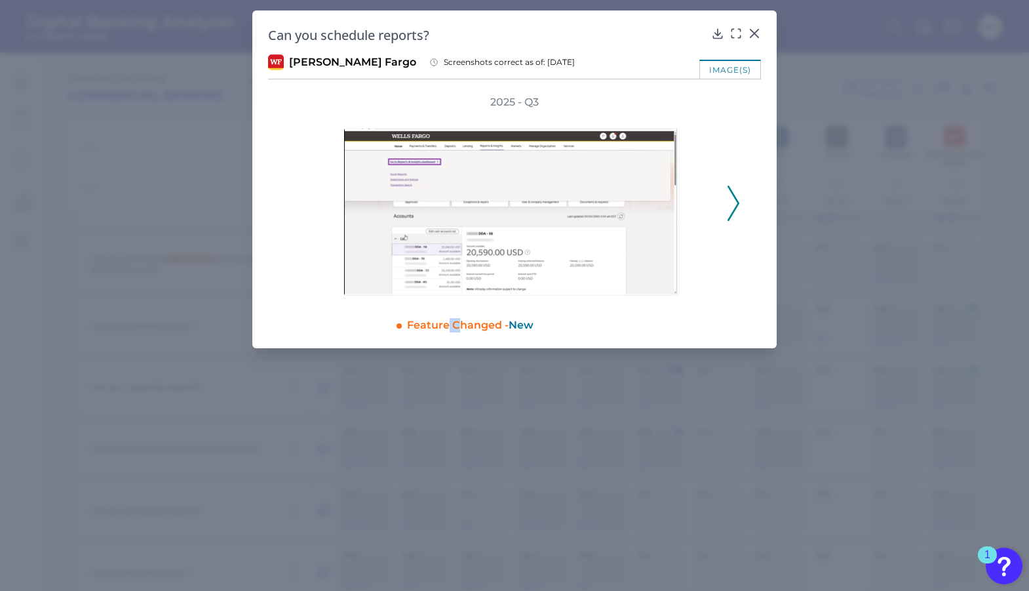
click at [729, 204] on icon at bounding box center [734, 203] width 12 height 35
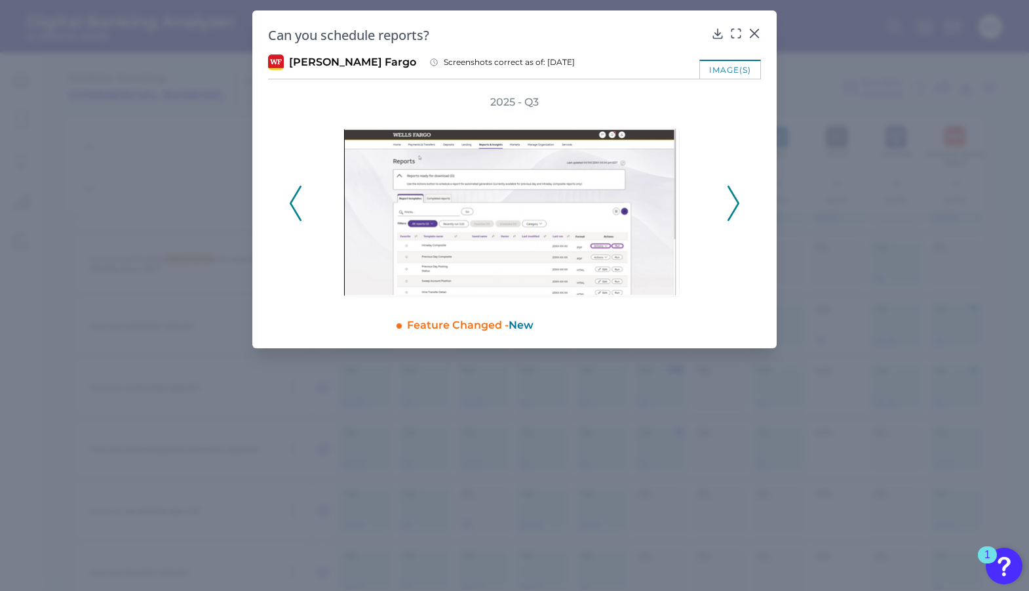
click at [732, 72] on div "image(s)" at bounding box center [730, 69] width 62 height 19
click at [723, 201] on div at bounding box center [515, 202] width 420 height 187
click at [736, 205] on icon at bounding box center [734, 203] width 12 height 35
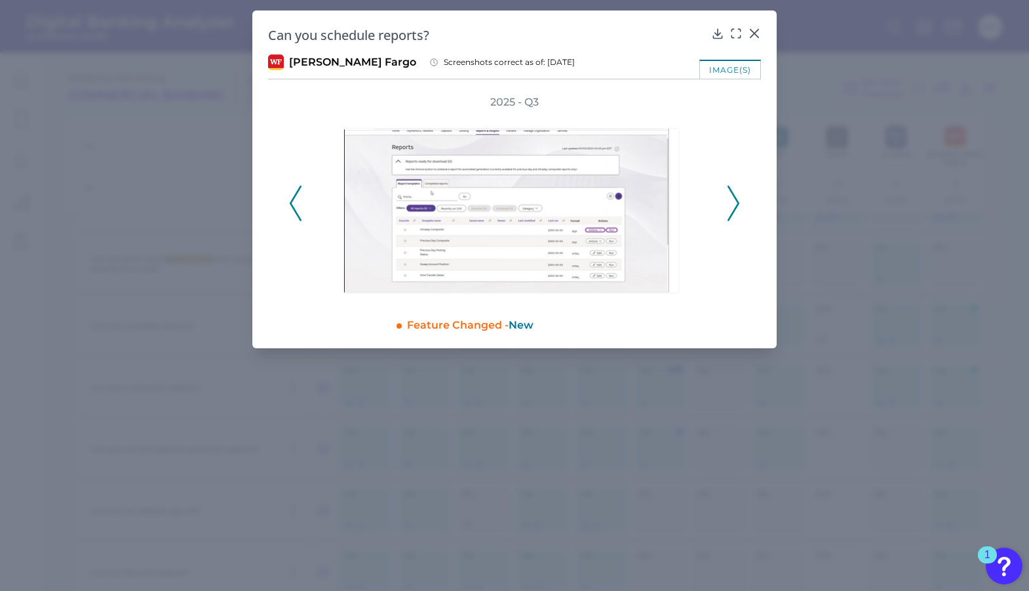
click at [736, 205] on icon at bounding box center [734, 203] width 12 height 35
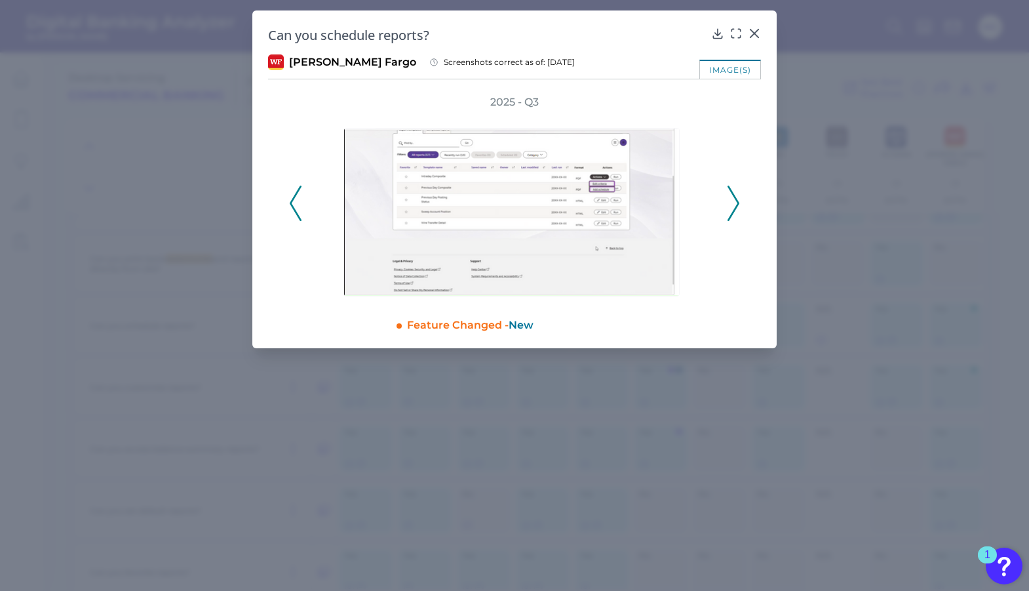
click at [736, 205] on icon at bounding box center [734, 203] width 12 height 35
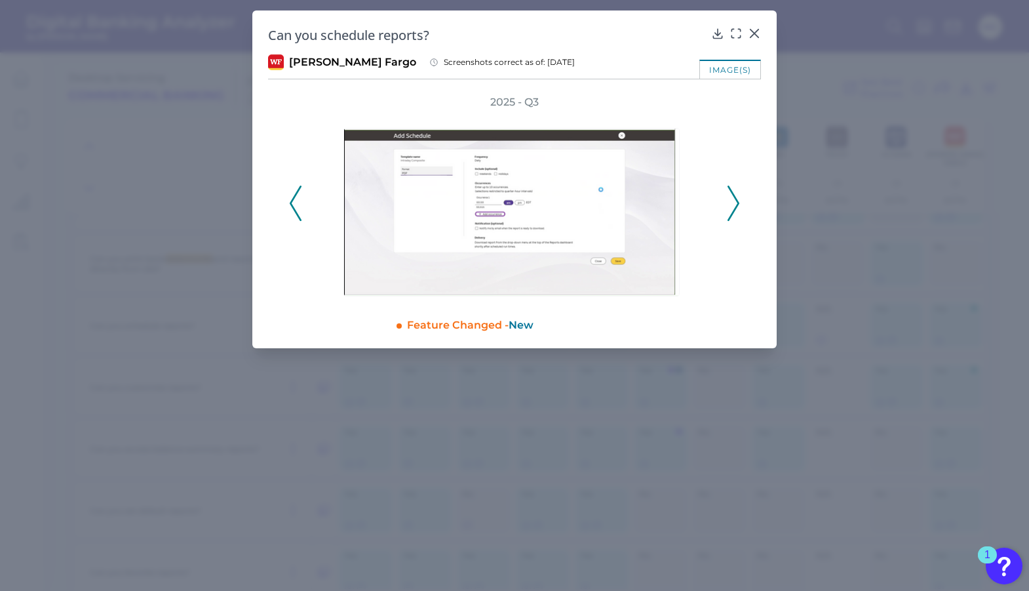
click at [736, 205] on icon at bounding box center [734, 203] width 12 height 35
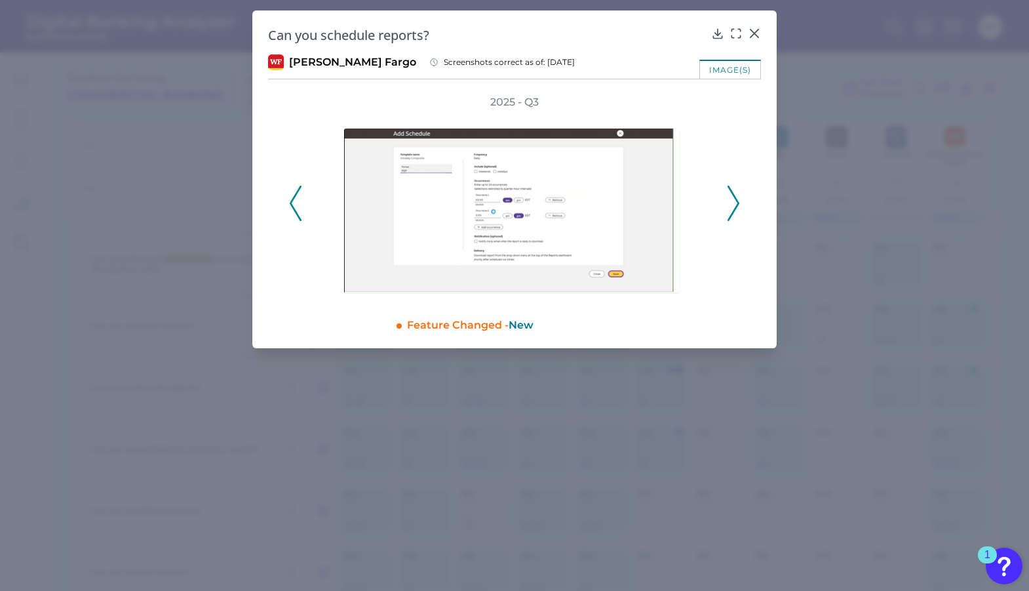
click at [736, 205] on icon at bounding box center [734, 203] width 12 height 35
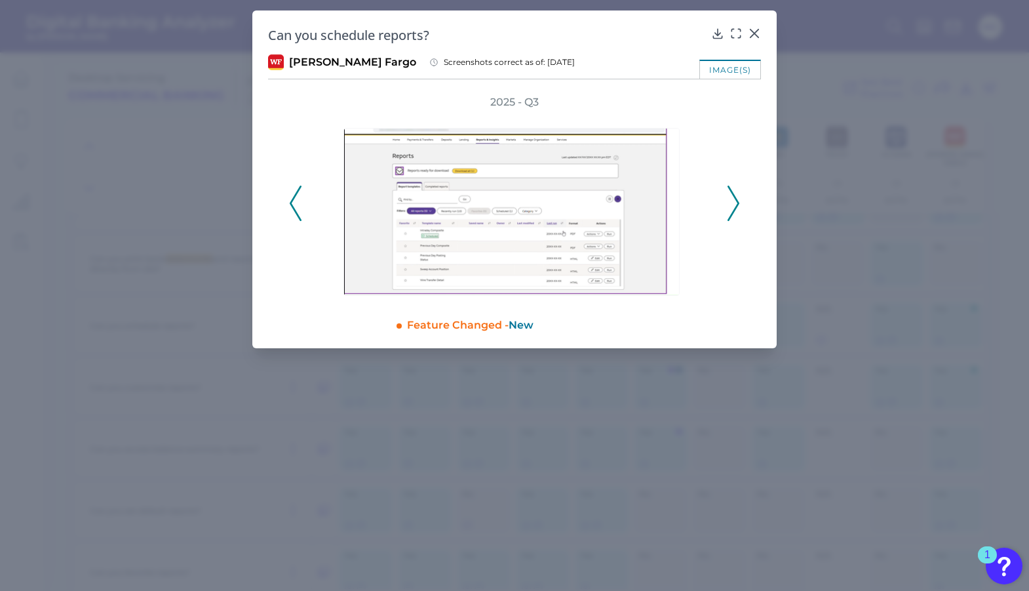
click at [736, 205] on icon at bounding box center [734, 203] width 12 height 35
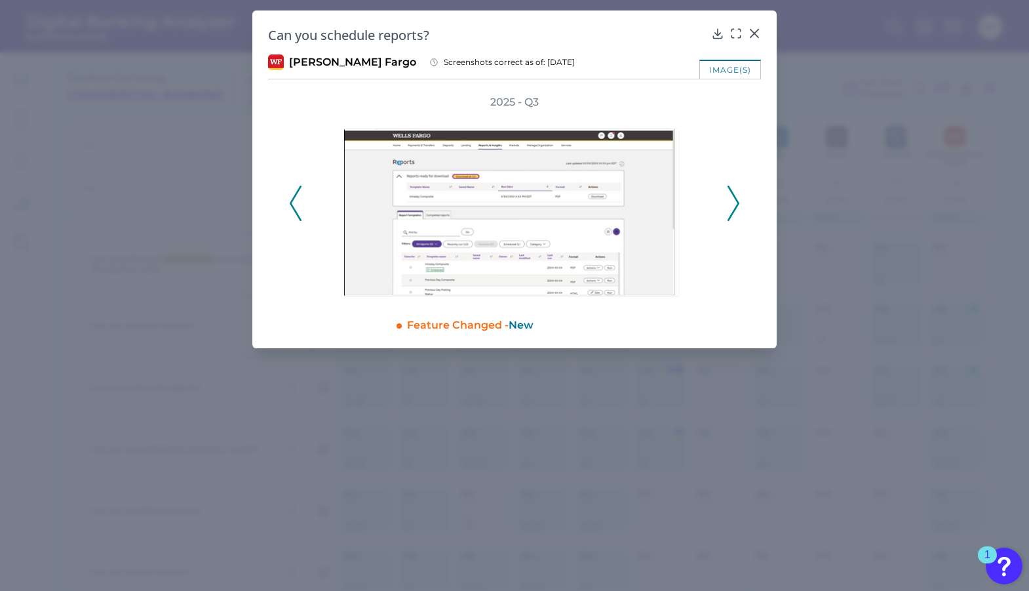
click at [736, 205] on icon at bounding box center [734, 203] width 12 height 35
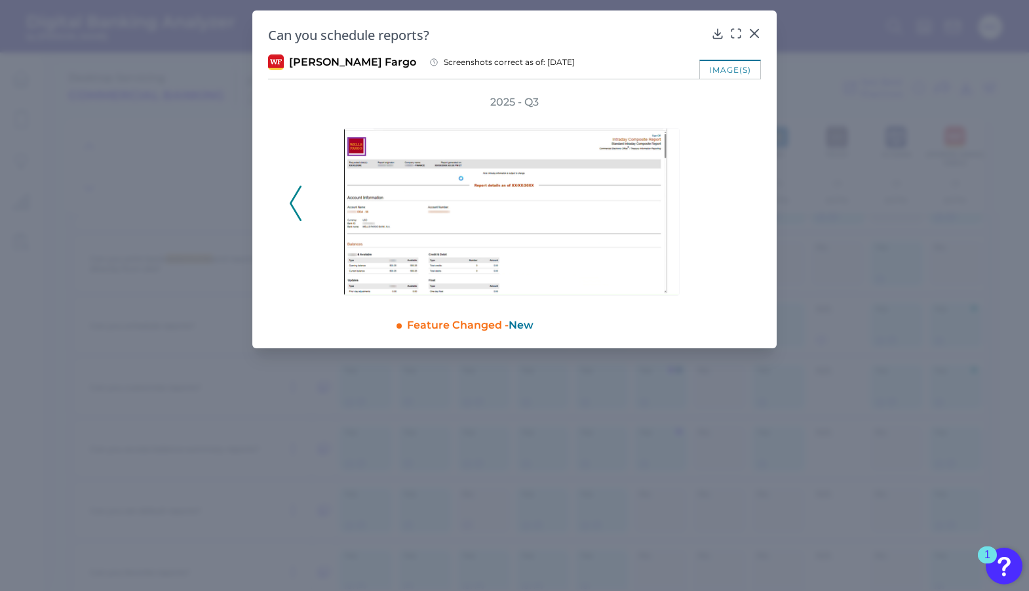
click at [736, 205] on div "2025 - Q3" at bounding box center [514, 196] width 451 height 202
click at [756, 35] on icon at bounding box center [755, 33] width 8 height 8
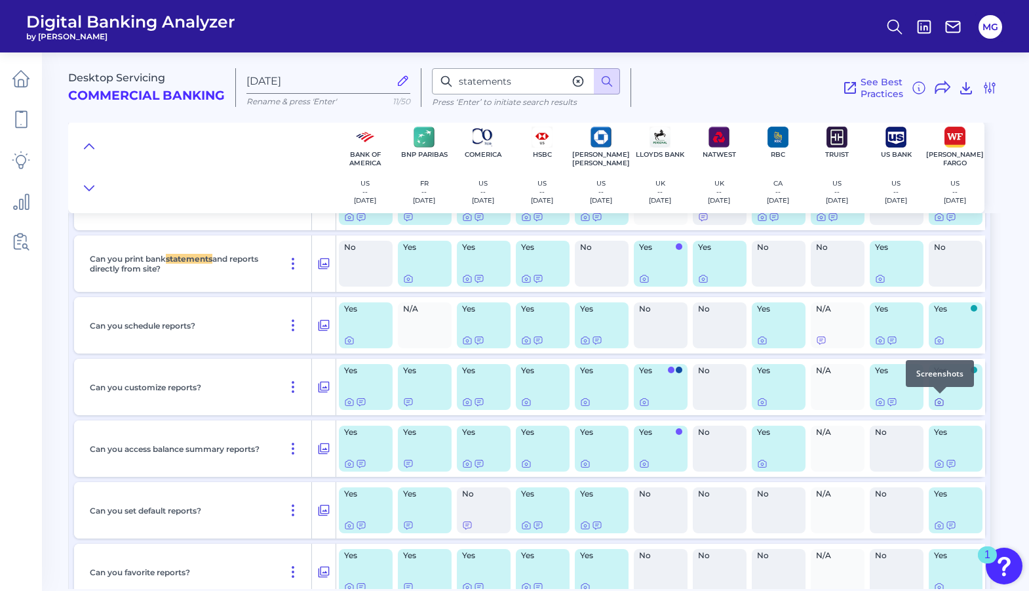
click at [937, 402] on icon at bounding box center [939, 402] width 10 height 10
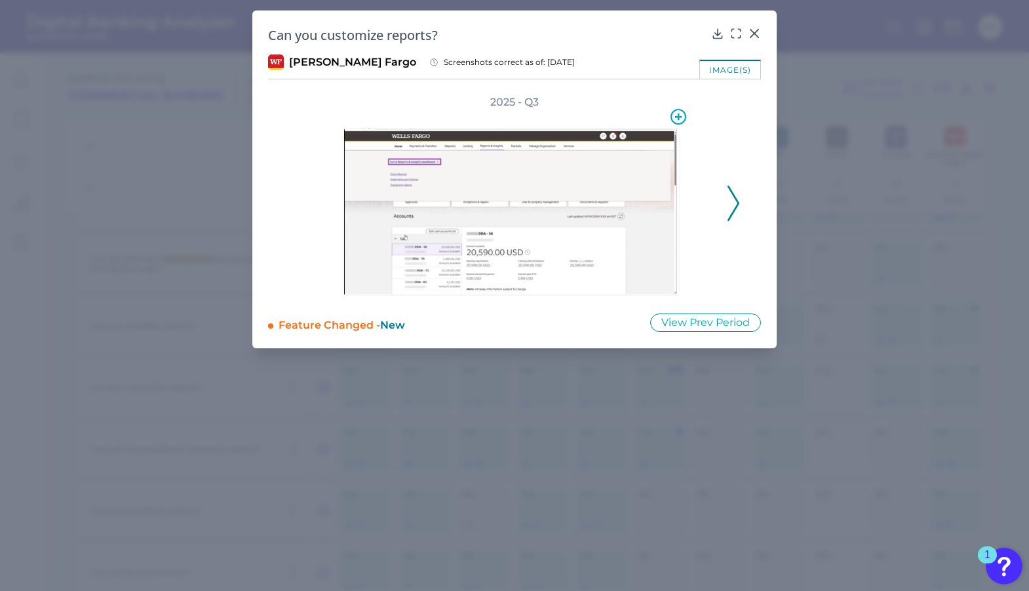
click at [559, 235] on img at bounding box center [511, 212] width 336 height 168
click at [738, 214] on icon at bounding box center [734, 203] width 12 height 35
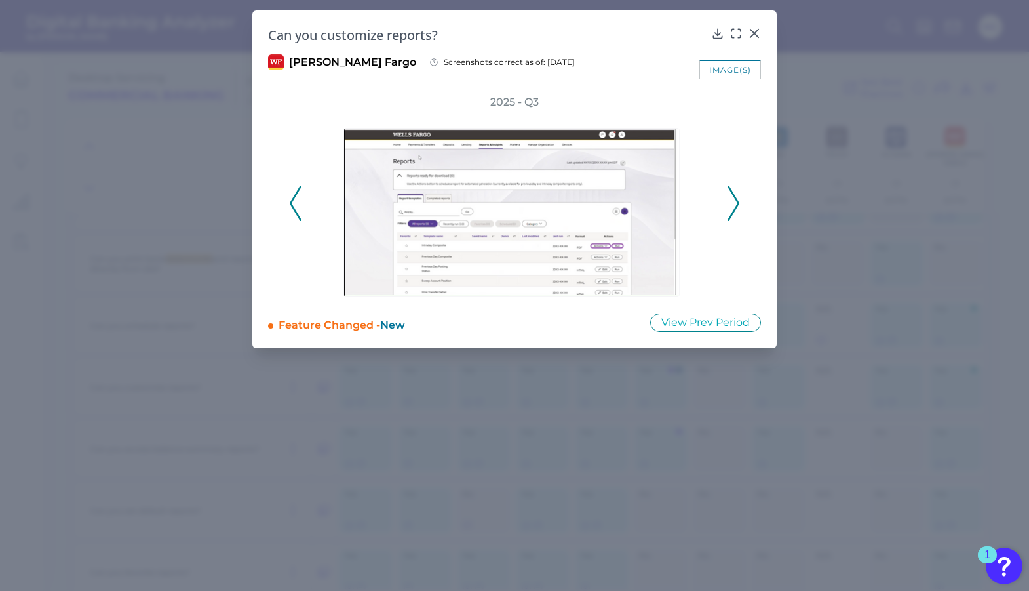
click at [737, 214] on icon at bounding box center [734, 203] width 12 height 35
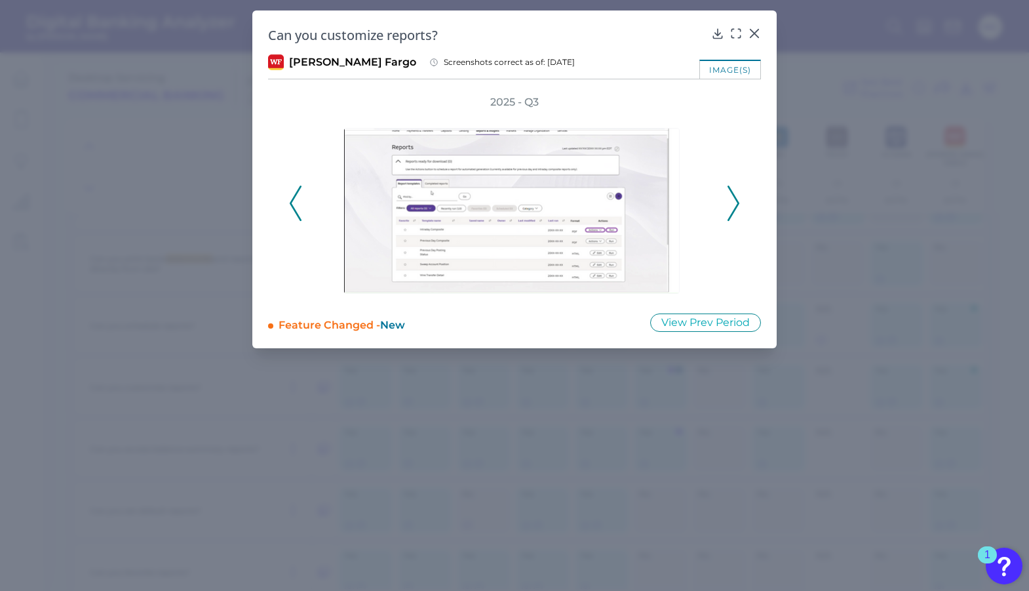
click at [736, 214] on icon at bounding box center [734, 203] width 12 height 35
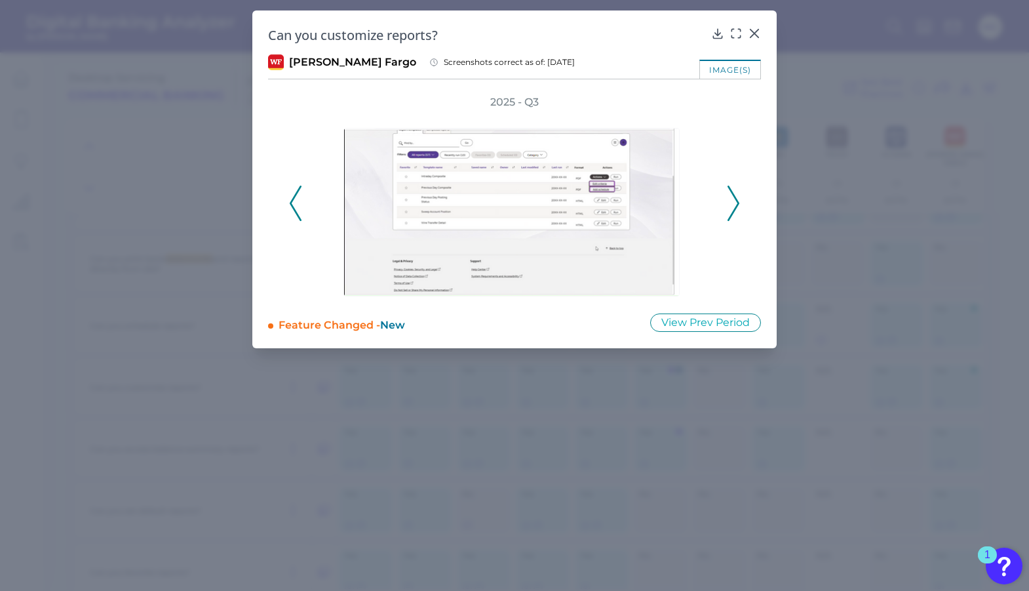
click at [736, 214] on icon at bounding box center [734, 203] width 12 height 35
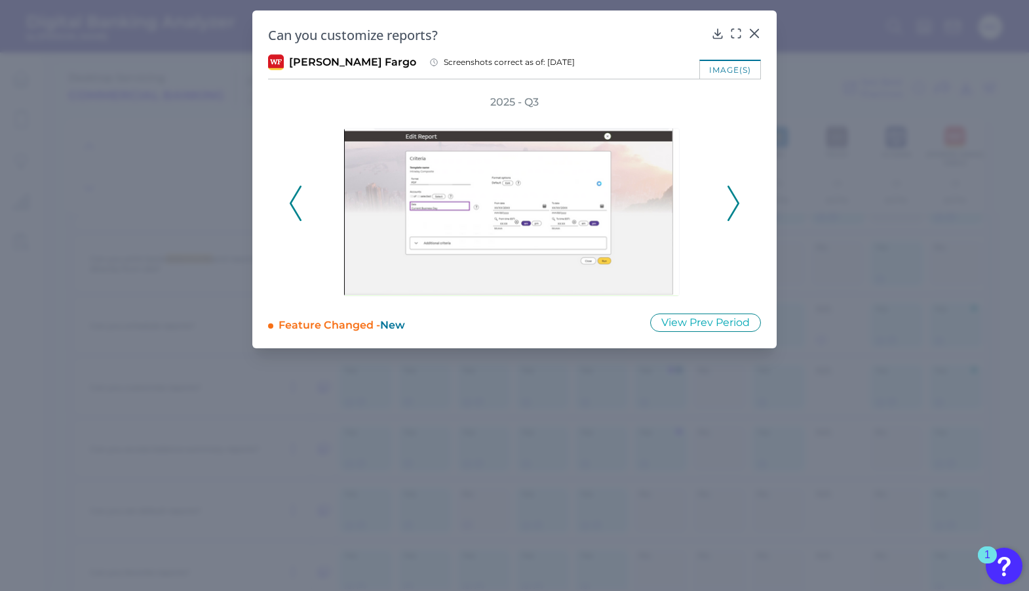
click at [736, 214] on icon at bounding box center [734, 203] width 12 height 35
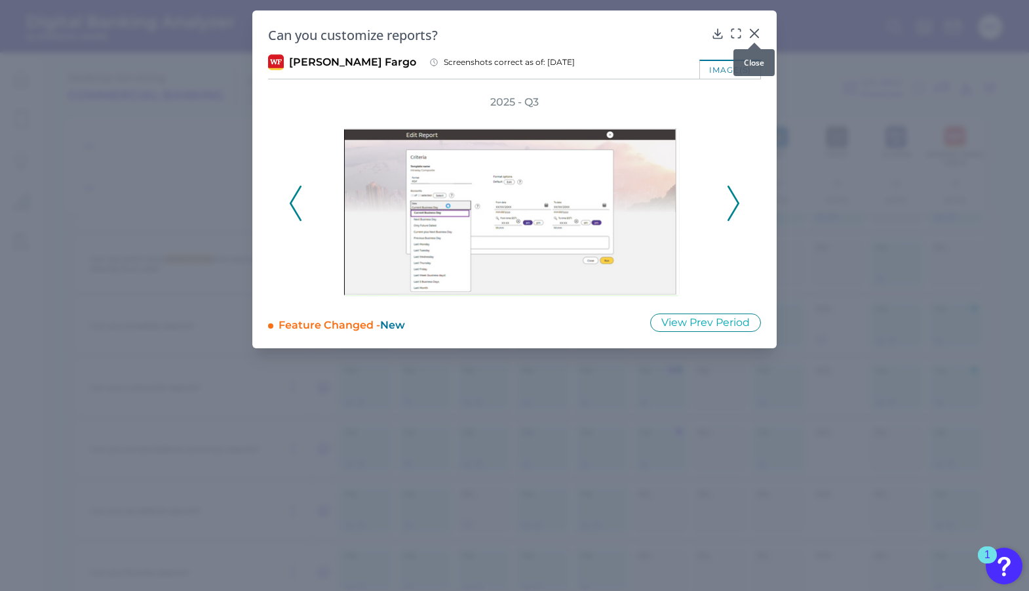
click at [751, 33] on icon at bounding box center [754, 33] width 13 height 13
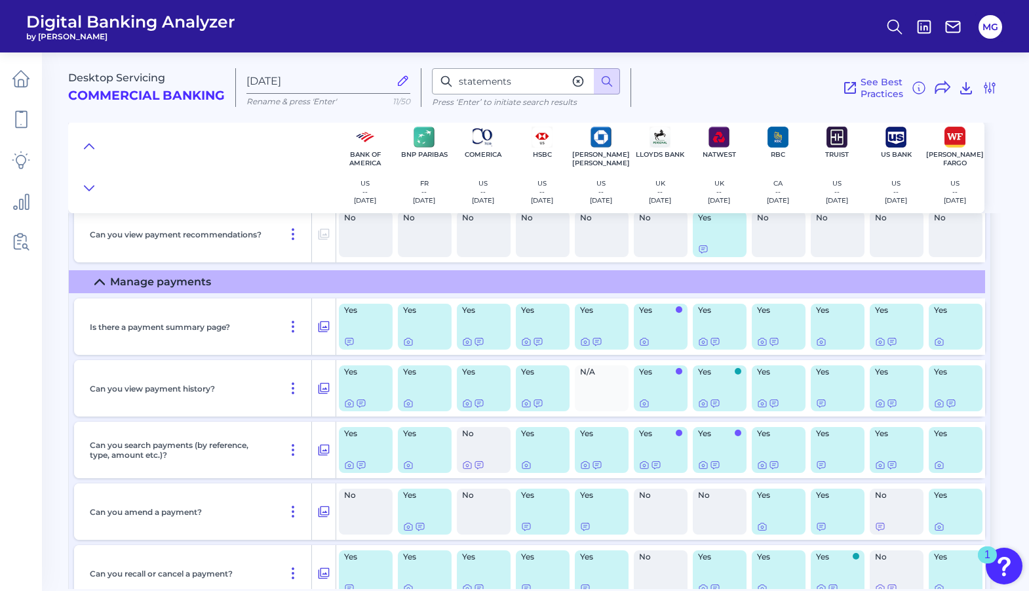
scroll to position [2557, 0]
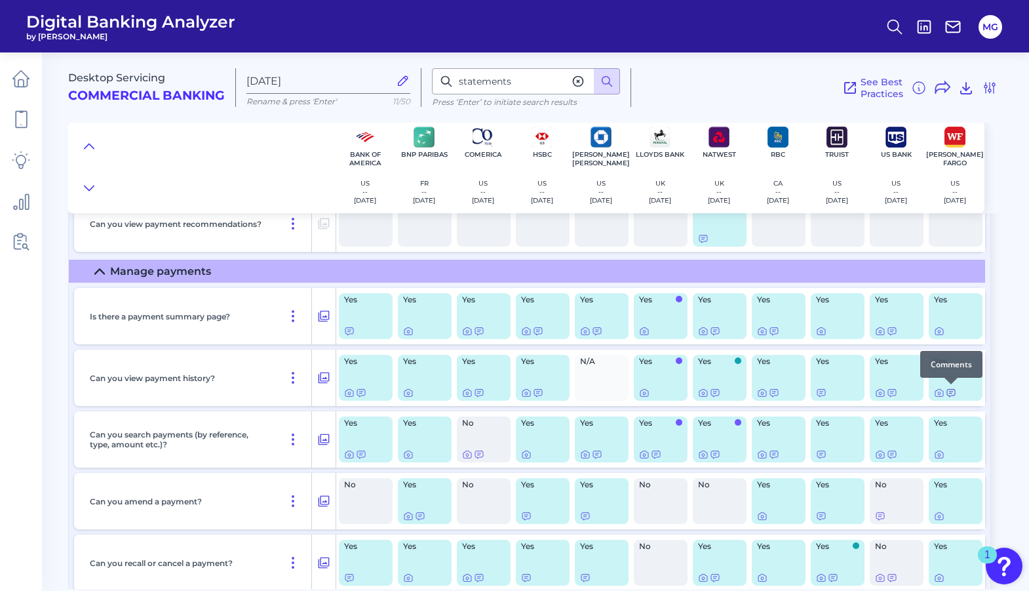
click at [949, 392] on icon at bounding box center [951, 392] width 10 height 10
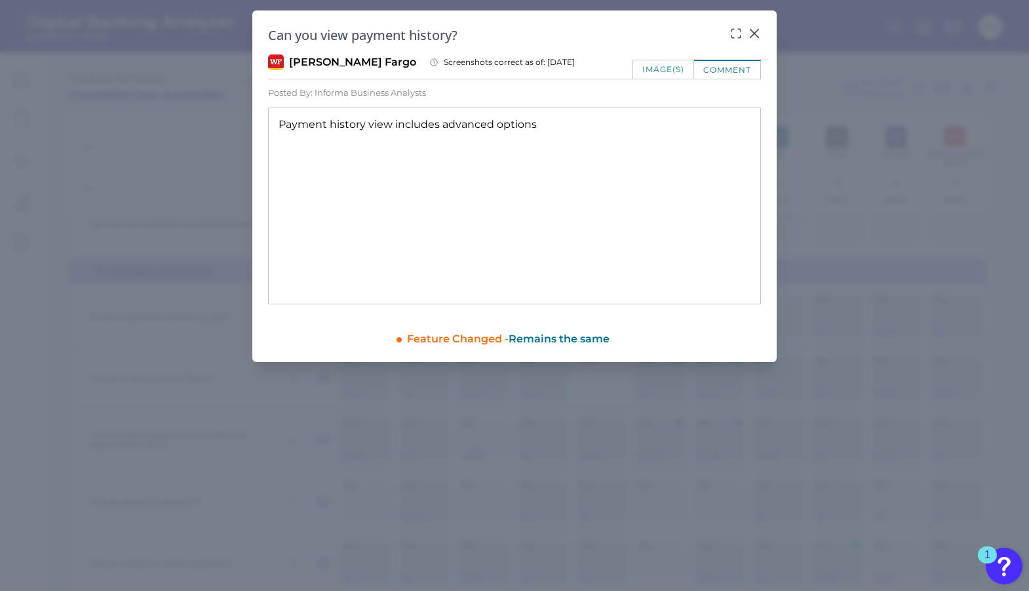
click at [728, 74] on div "comment" at bounding box center [727, 69] width 67 height 19
click at [675, 72] on div "image(s)" at bounding box center [664, 69] width 62 height 19
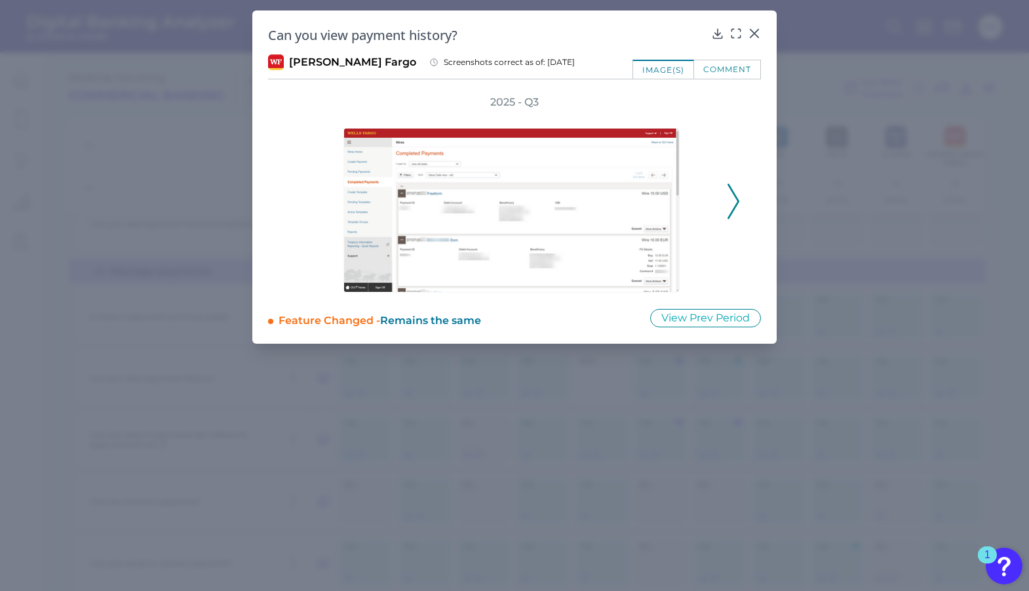
click at [722, 81] on div "Can you view payment history? [PERSON_NAME] Fargo Screenshots correct as of: [D…" at bounding box center [514, 176] width 524 height 333
click at [734, 200] on icon at bounding box center [734, 201] width 12 height 35
click at [733, 200] on icon at bounding box center [734, 201] width 12 height 35
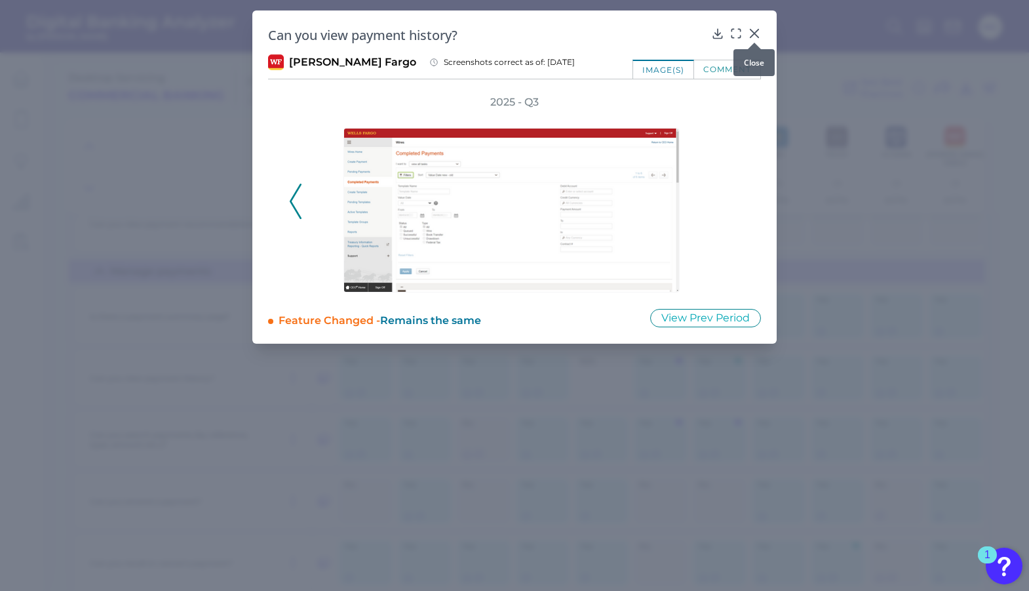
click at [753, 32] on icon at bounding box center [754, 33] width 13 height 13
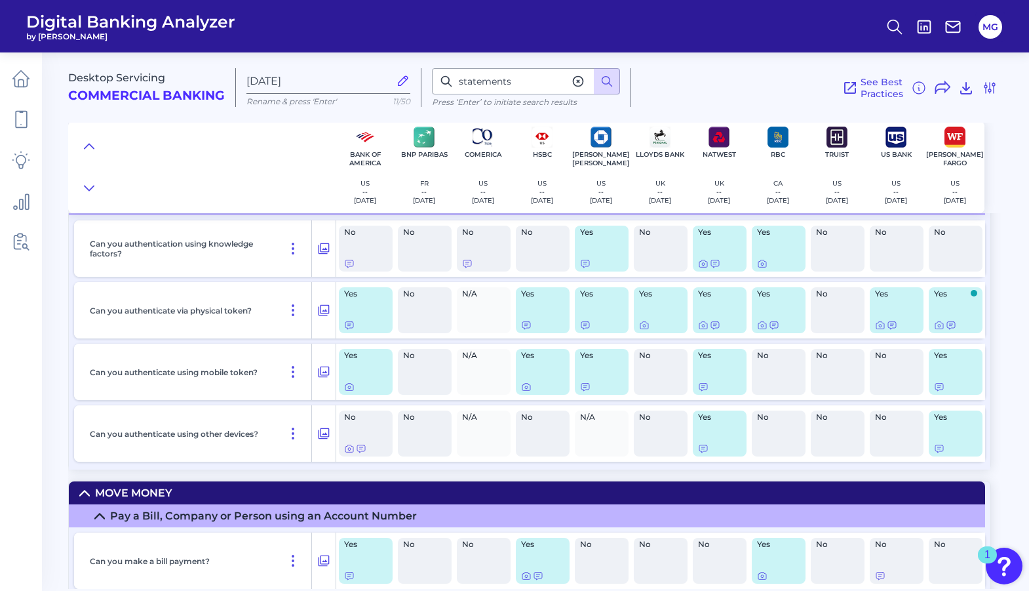
scroll to position [5441, 0]
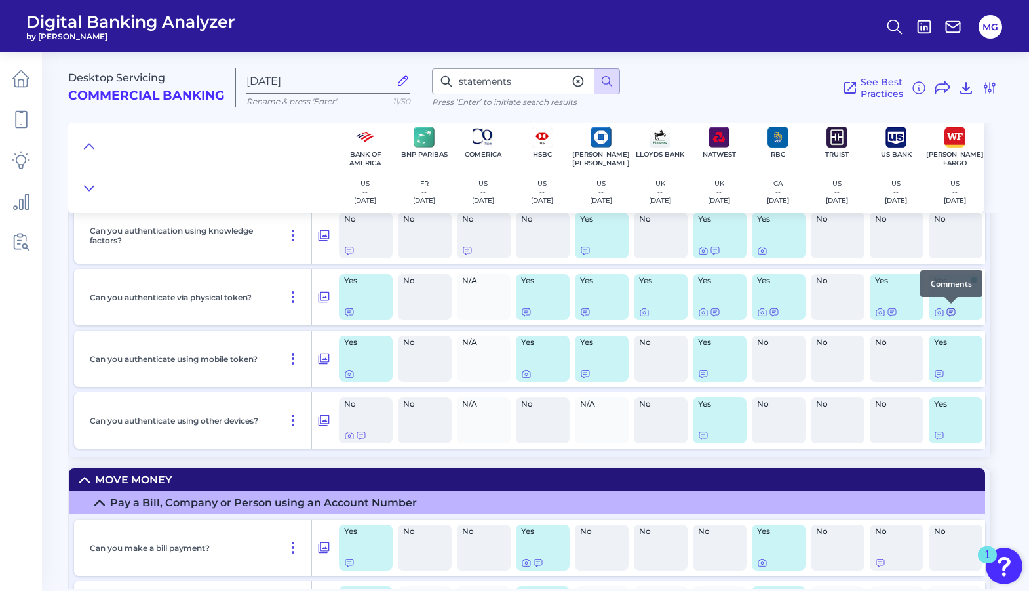
click at [949, 310] on icon at bounding box center [951, 312] width 10 height 10
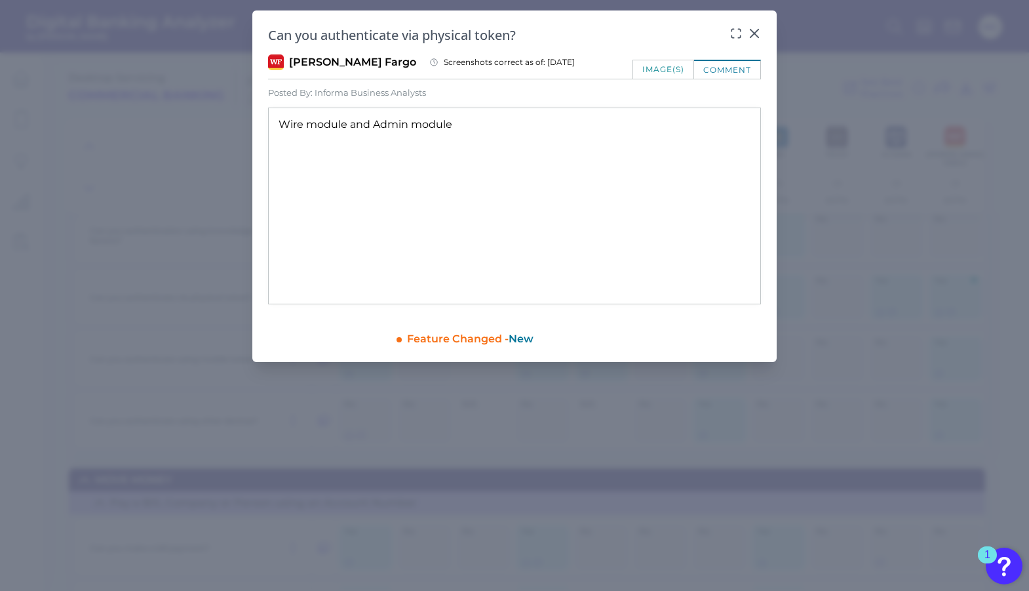
click at [757, 41] on div "Can you authenticate via physical token?" at bounding box center [514, 35] width 493 height 18
click at [751, 30] on icon at bounding box center [755, 33] width 8 height 8
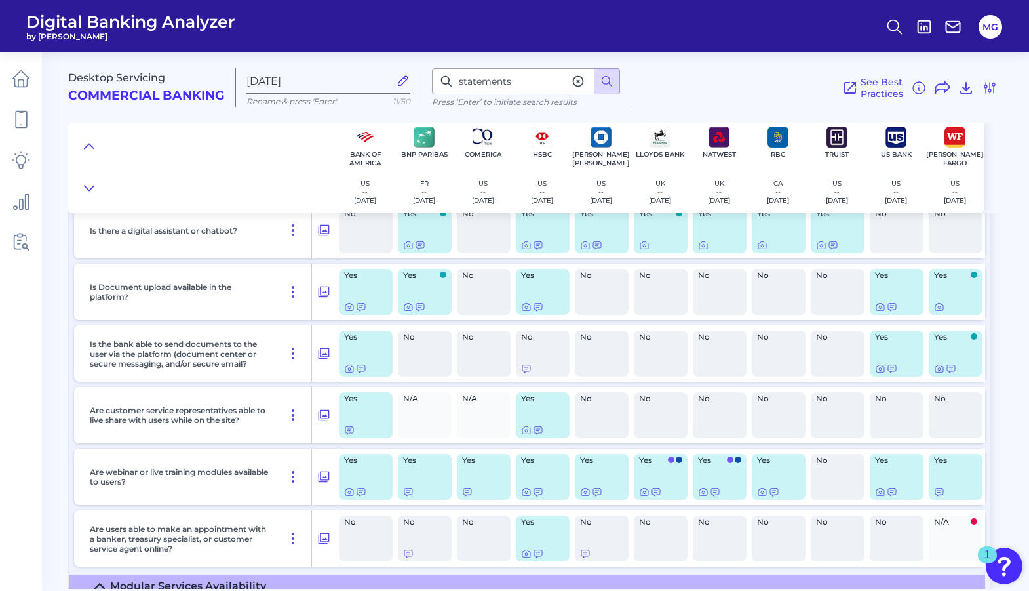
scroll to position [12652, 0]
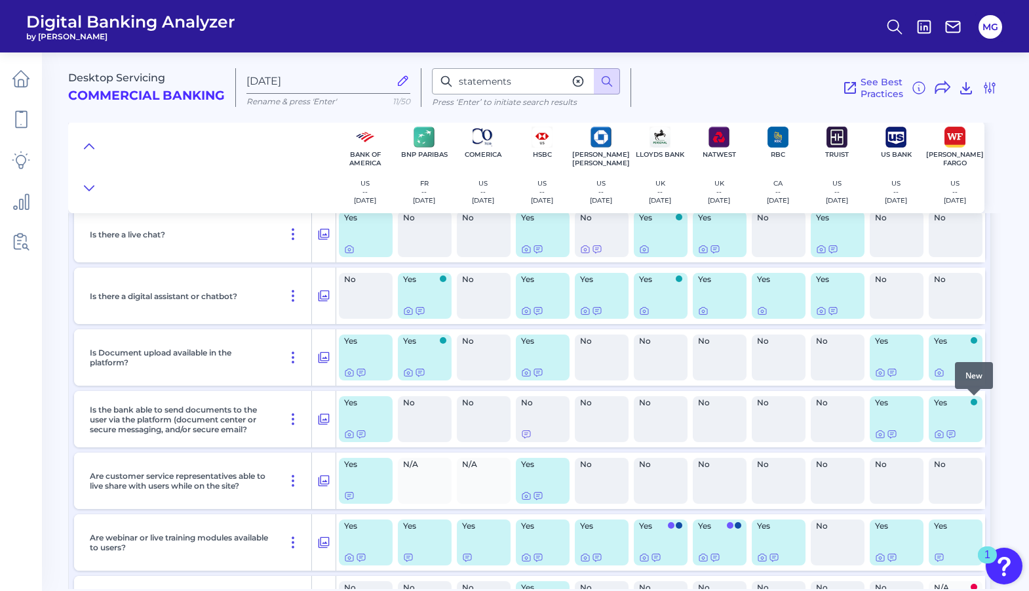
click at [975, 404] on span at bounding box center [974, 402] width 7 height 7
click at [948, 432] on icon at bounding box center [951, 434] width 10 height 10
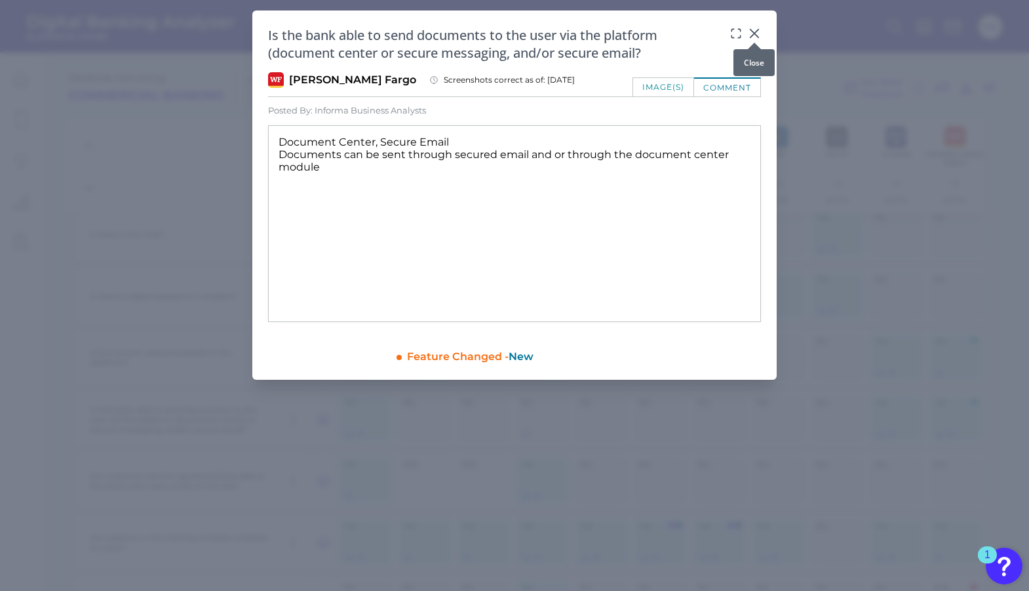
click at [760, 35] on icon at bounding box center [754, 33] width 13 height 13
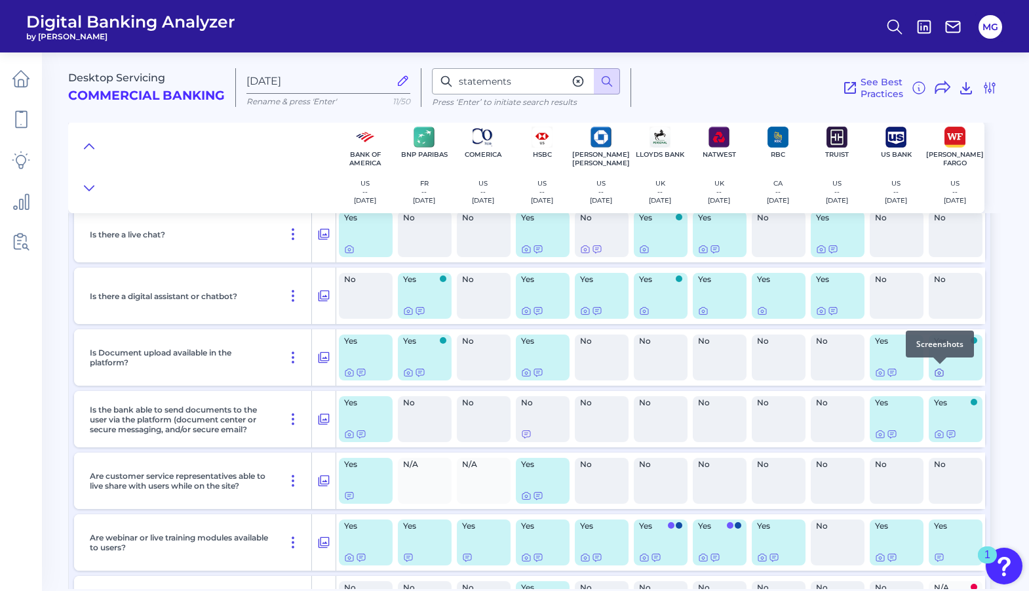
click at [941, 372] on icon at bounding box center [939, 372] width 10 height 10
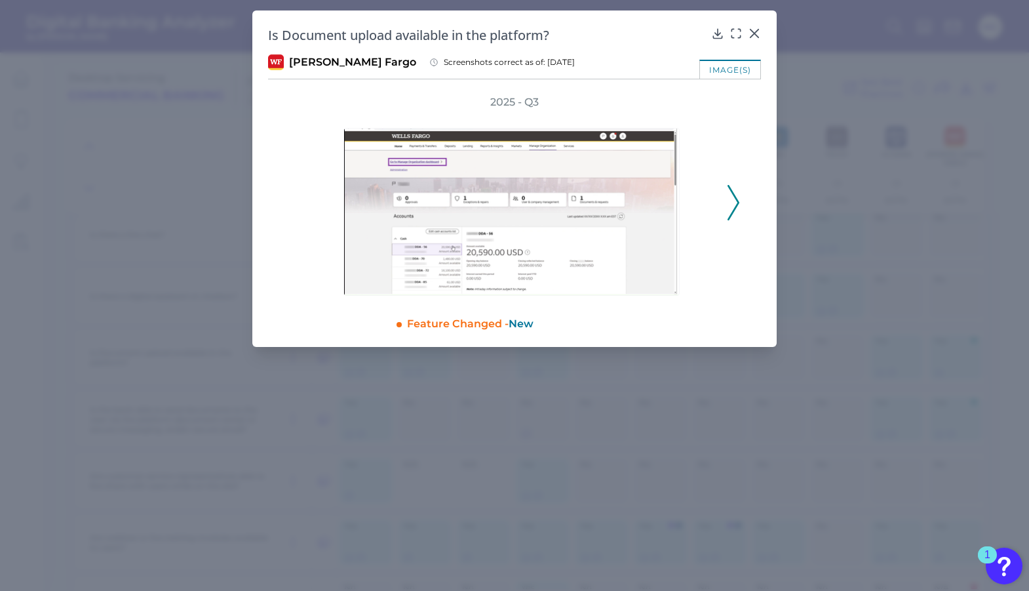
click at [753, 42] on div "Is Document upload available in the platform?" at bounding box center [514, 35] width 493 height 18
click at [754, 35] on icon at bounding box center [755, 33] width 8 height 8
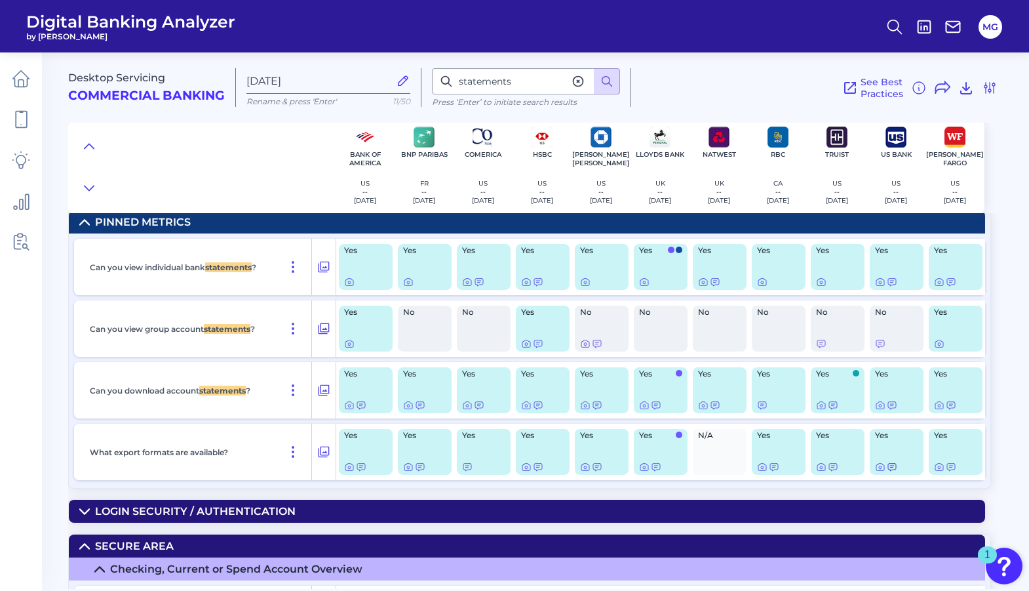
scroll to position [0, 0]
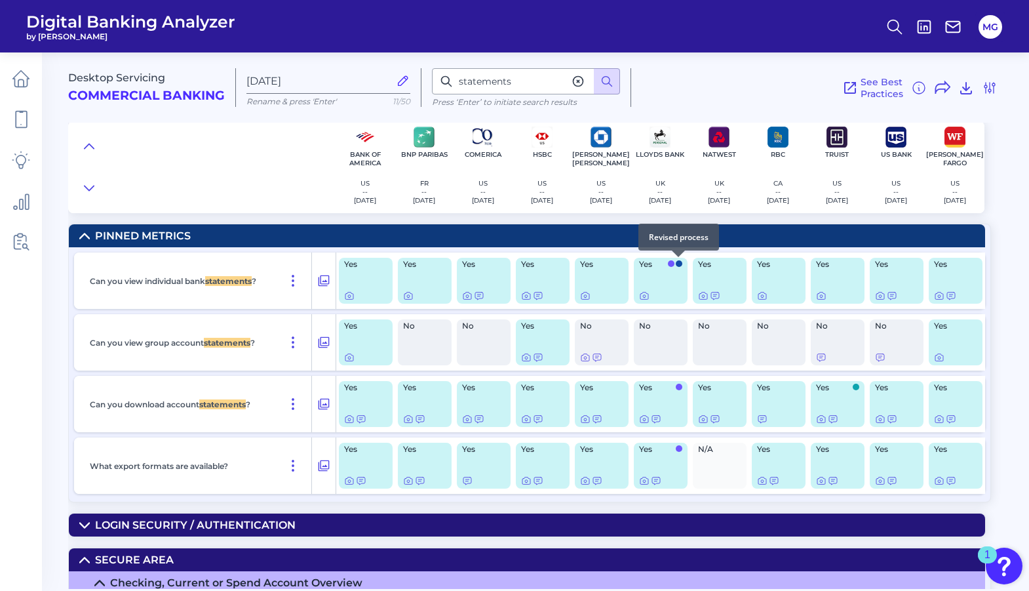
click at [682, 258] on div at bounding box center [678, 256] width 13 height 13
click at [663, 264] on span "Yes" at bounding box center [653, 264] width 28 height 8
click at [670, 262] on div at bounding box center [671, 256] width 13 height 13
click at [643, 292] on div at bounding box center [644, 287] width 13 height 13
click at [674, 295] on div at bounding box center [660, 295] width 43 height 10
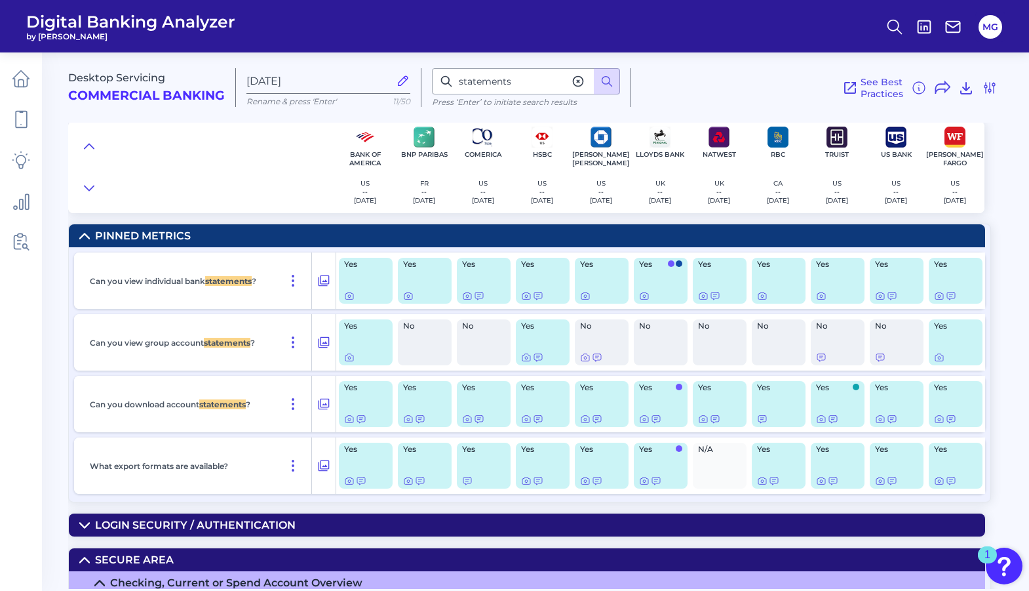
click at [644, 266] on span "Yes" at bounding box center [653, 264] width 28 height 8
click at [654, 301] on div "Yes" at bounding box center [661, 281] width 54 height 46
click at [642, 296] on icon at bounding box center [644, 295] width 10 height 10
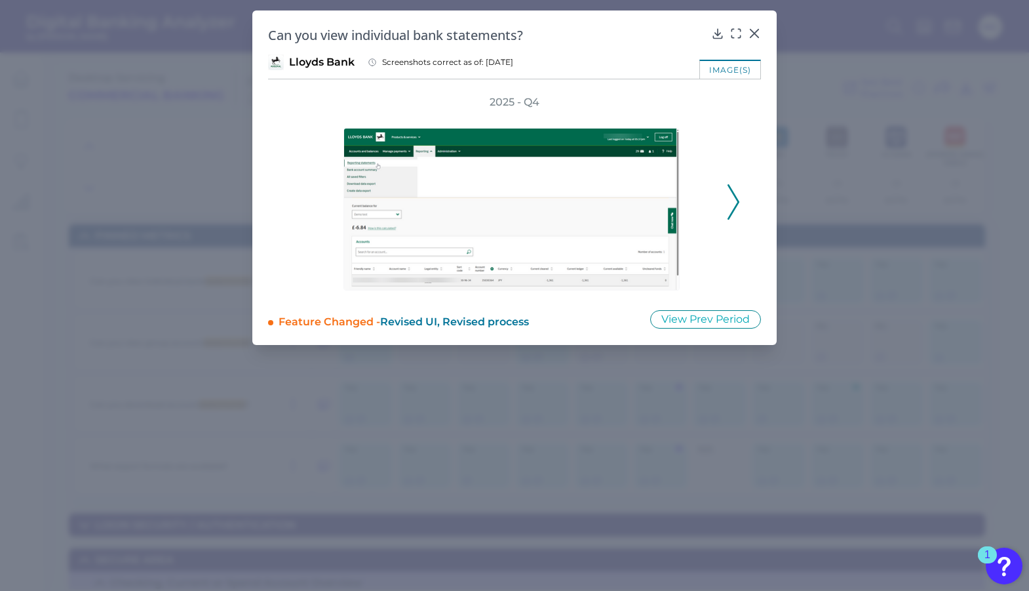
click at [712, 214] on div at bounding box center [514, 201] width 406 height 184
click at [724, 210] on div at bounding box center [515, 201] width 420 height 184
click at [734, 203] on icon at bounding box center [734, 201] width 12 height 35
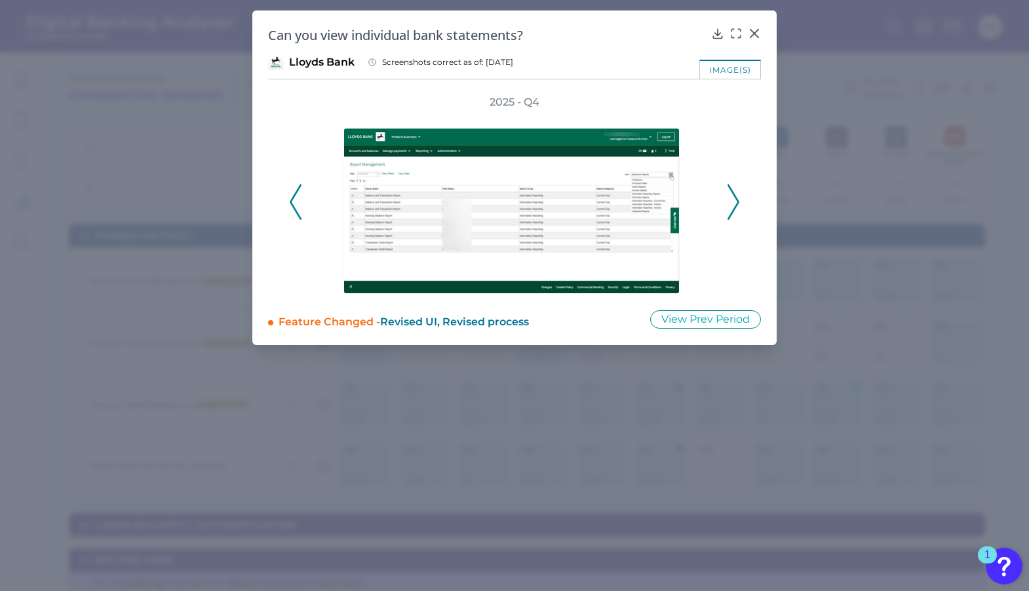
click at [735, 210] on icon at bounding box center [734, 201] width 12 height 35
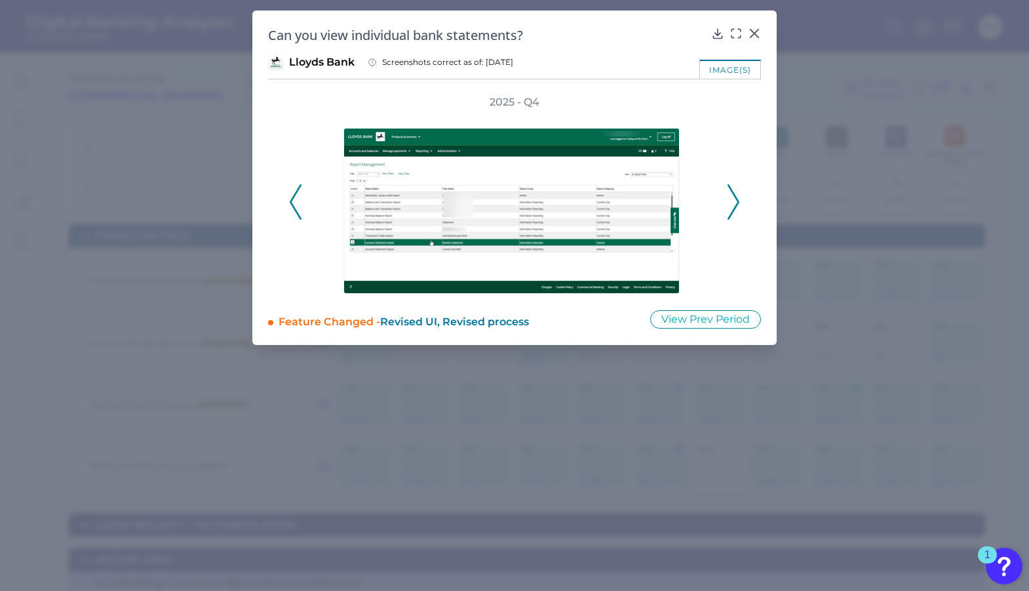
click at [735, 214] on icon at bounding box center [734, 201] width 12 height 35
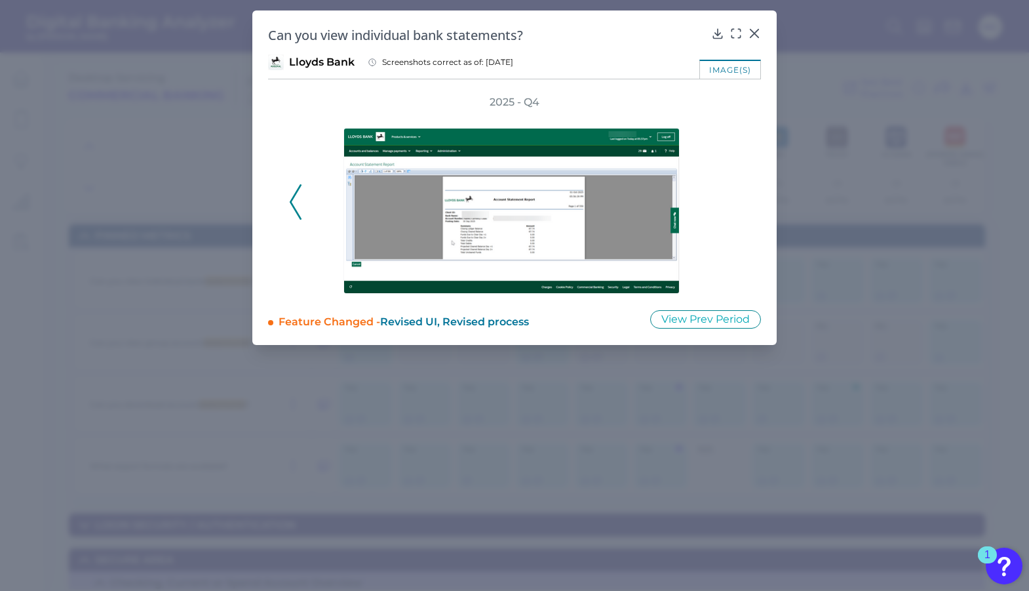
click at [735, 214] on div "2025 - Q4" at bounding box center [514, 194] width 451 height 199
click at [758, 31] on icon at bounding box center [754, 33] width 13 height 13
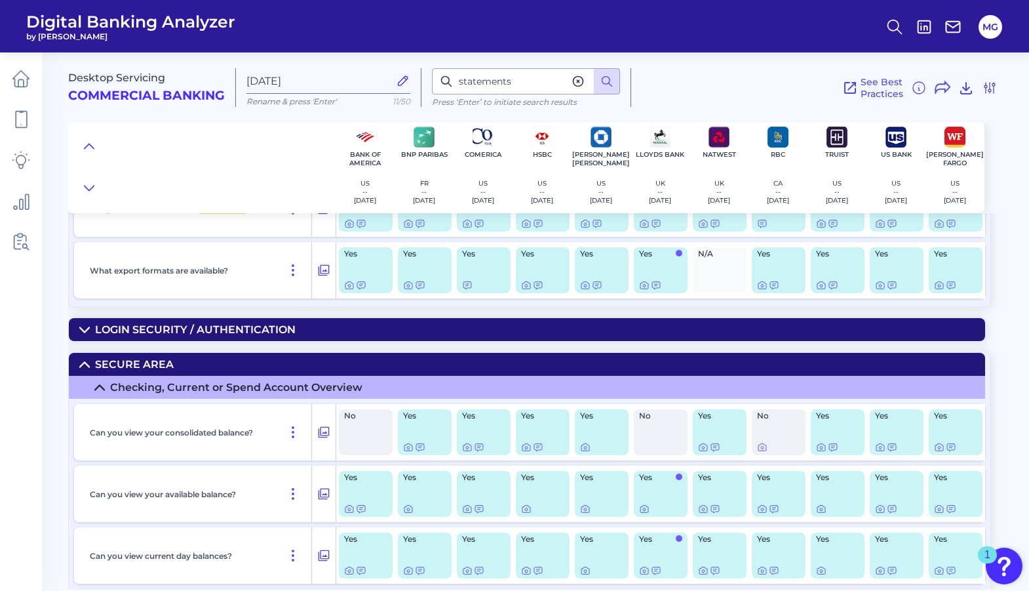
scroll to position [197, 0]
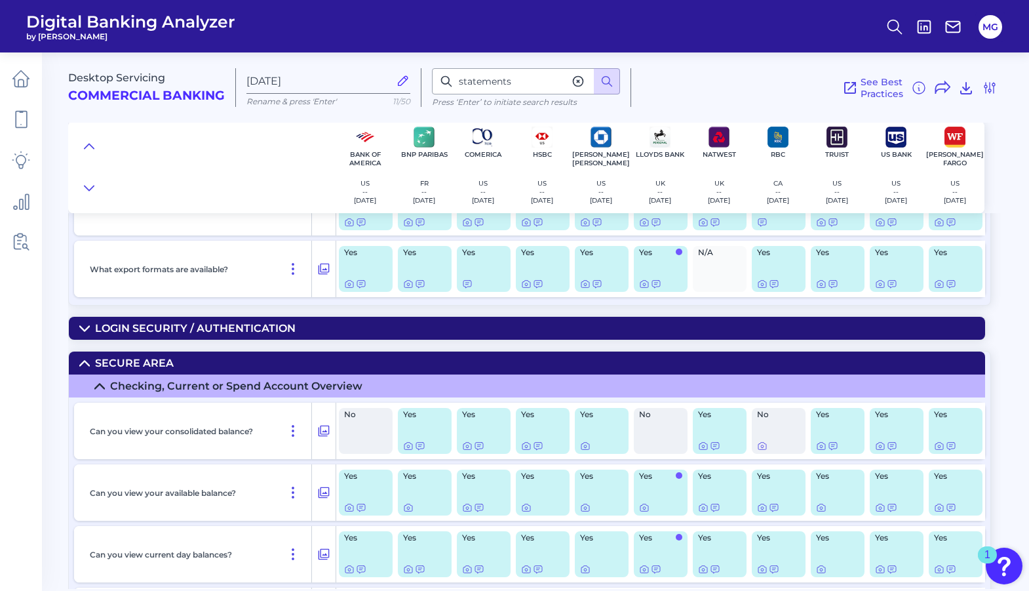
click at [100, 387] on icon at bounding box center [99, 386] width 10 height 10
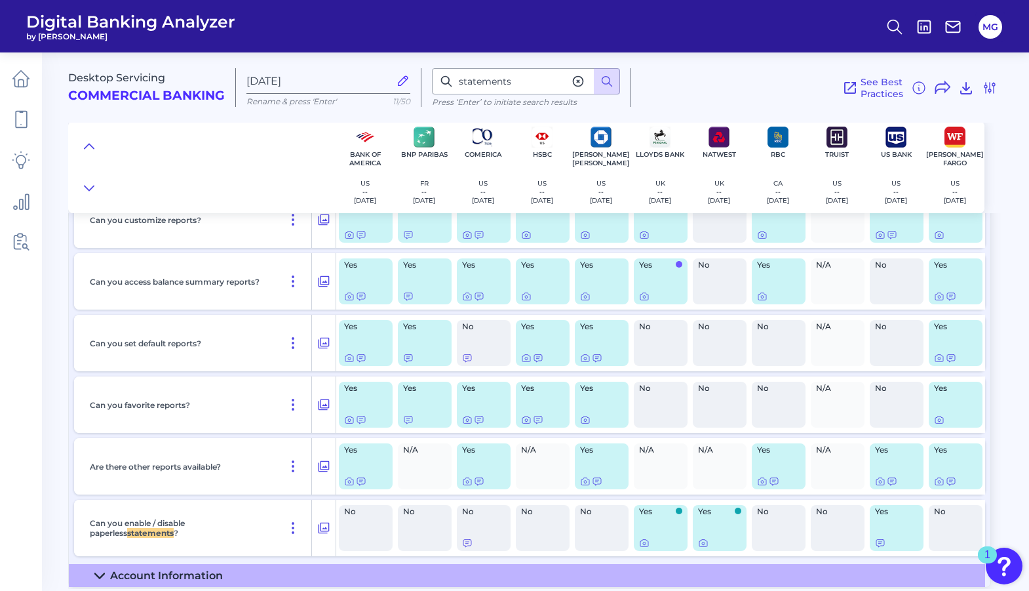
scroll to position [852, 0]
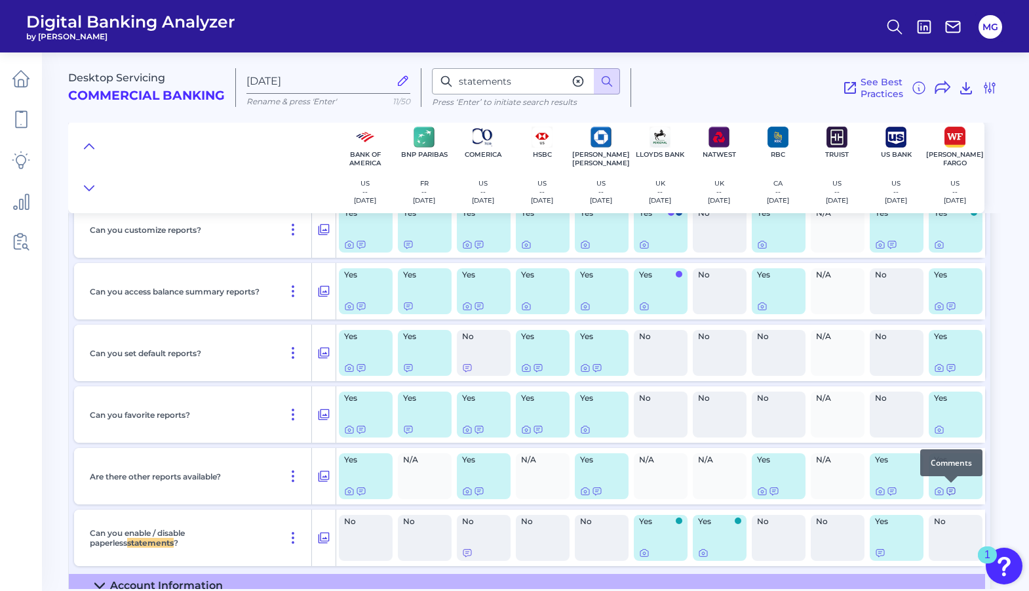
click at [949, 488] on div at bounding box center [951, 482] width 13 height 13
click at [954, 491] on icon at bounding box center [951, 491] width 10 height 10
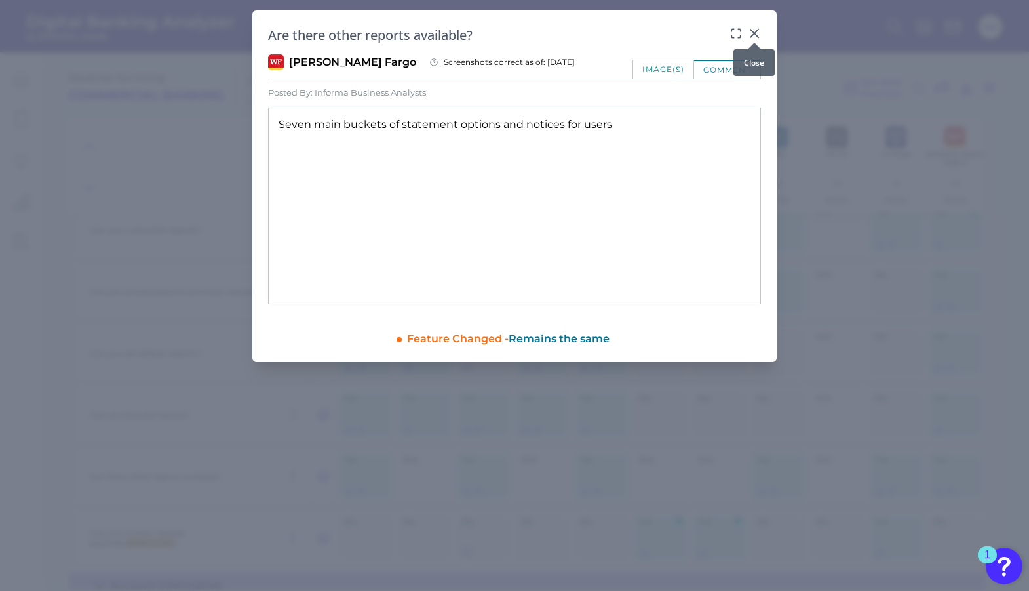
click at [751, 36] on div at bounding box center [754, 42] width 13 height 13
click at [752, 33] on icon at bounding box center [754, 33] width 13 height 13
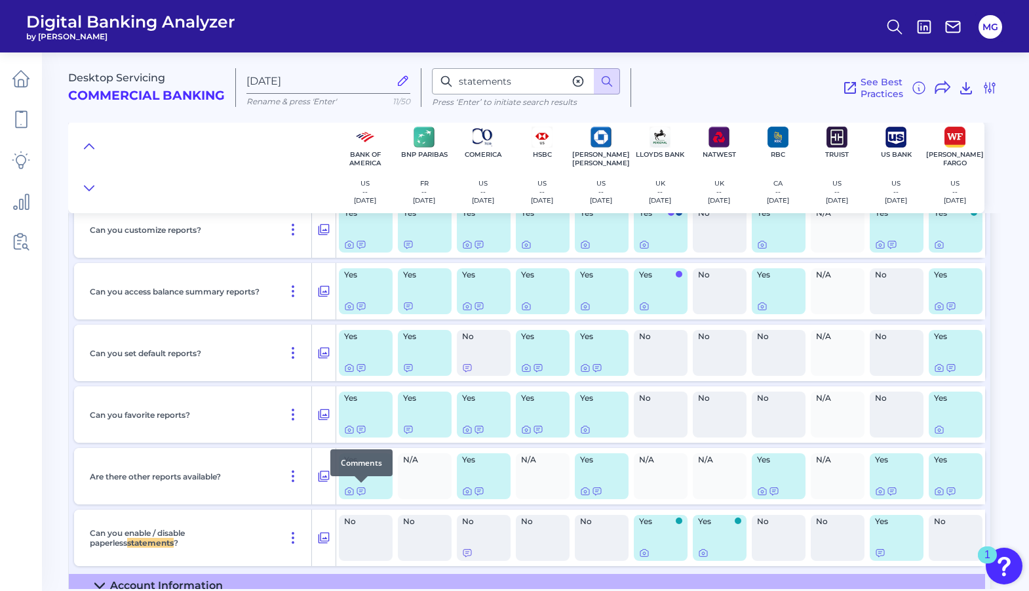
click at [364, 486] on div at bounding box center [361, 482] width 13 height 13
click at [362, 489] on body "Digital Banking Analyzer by Curinos MG Desktop Servicing Commercial Banking [DA…" at bounding box center [514, 295] width 1029 height 591
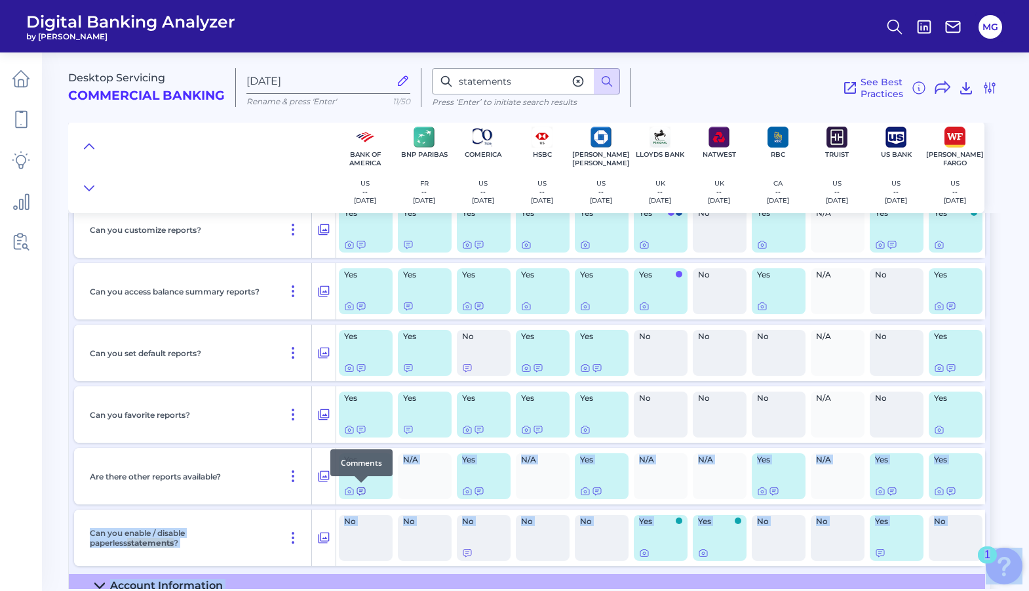
click at [362, 490] on icon at bounding box center [361, 491] width 10 height 10
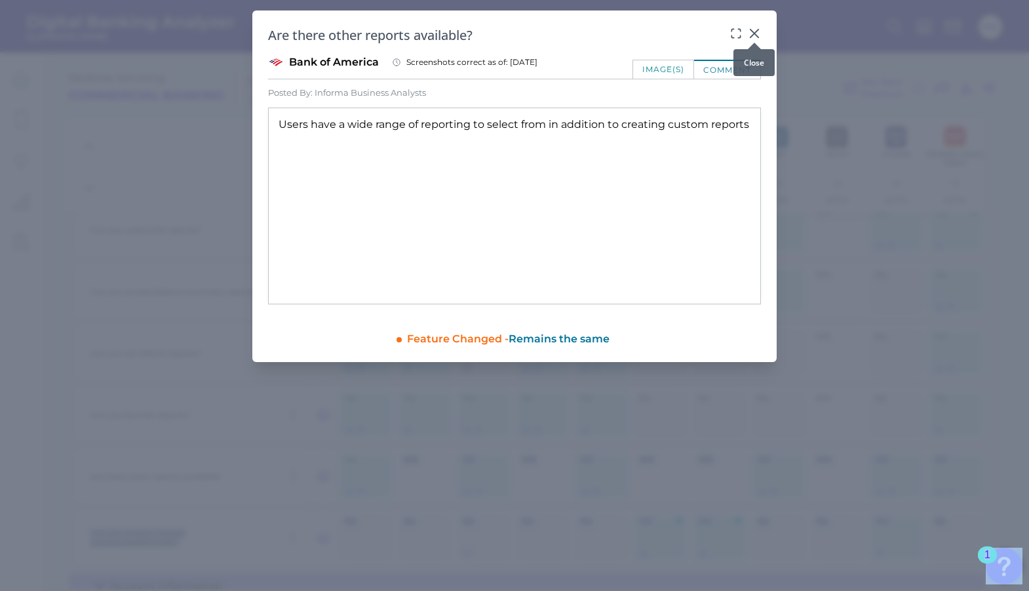
click at [752, 33] on icon at bounding box center [754, 33] width 13 height 13
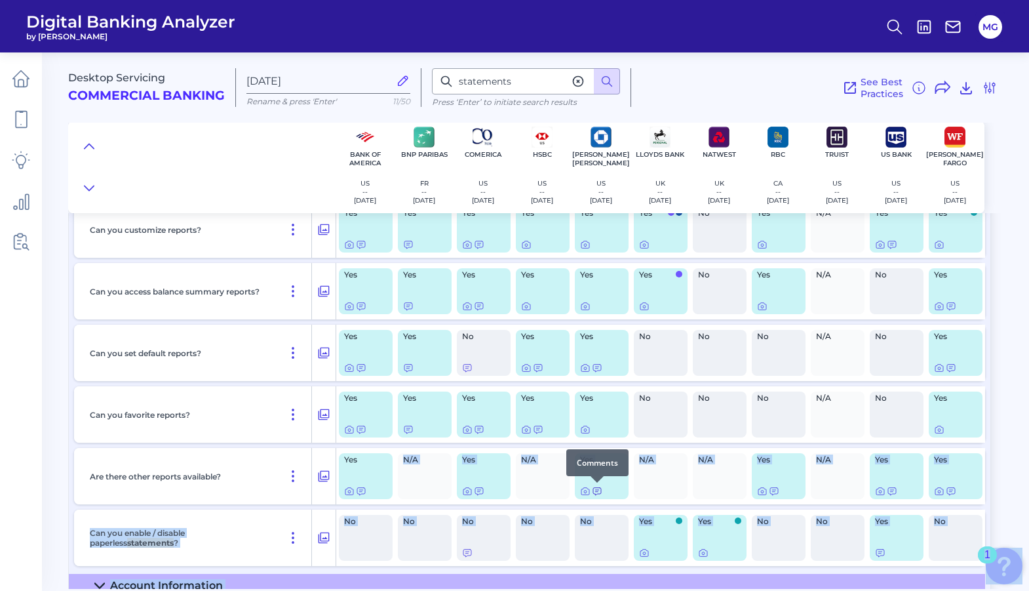
click at [598, 490] on icon at bounding box center [597, 491] width 8 height 7
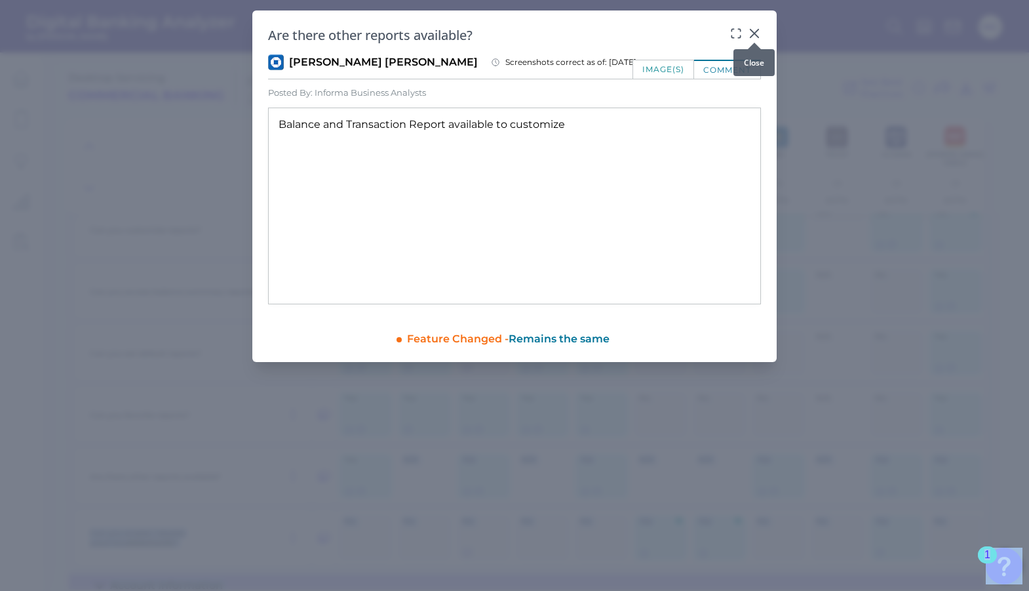
click at [756, 34] on icon at bounding box center [754, 33] width 13 height 13
